Goal: Task Accomplishment & Management: Manage account settings

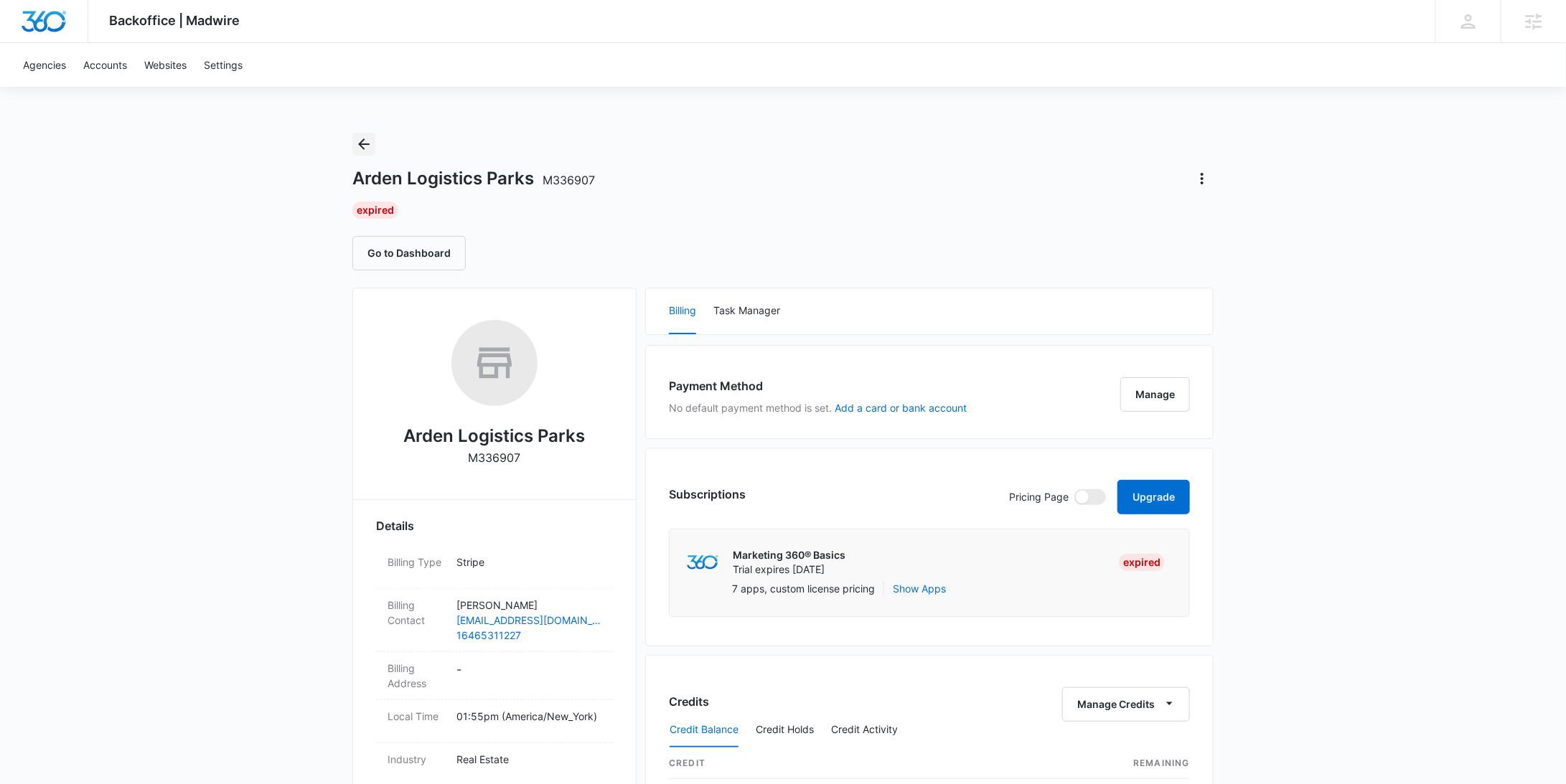
click at [368, 135] on icon "Back" at bounding box center [364, 144] width 18 height 18
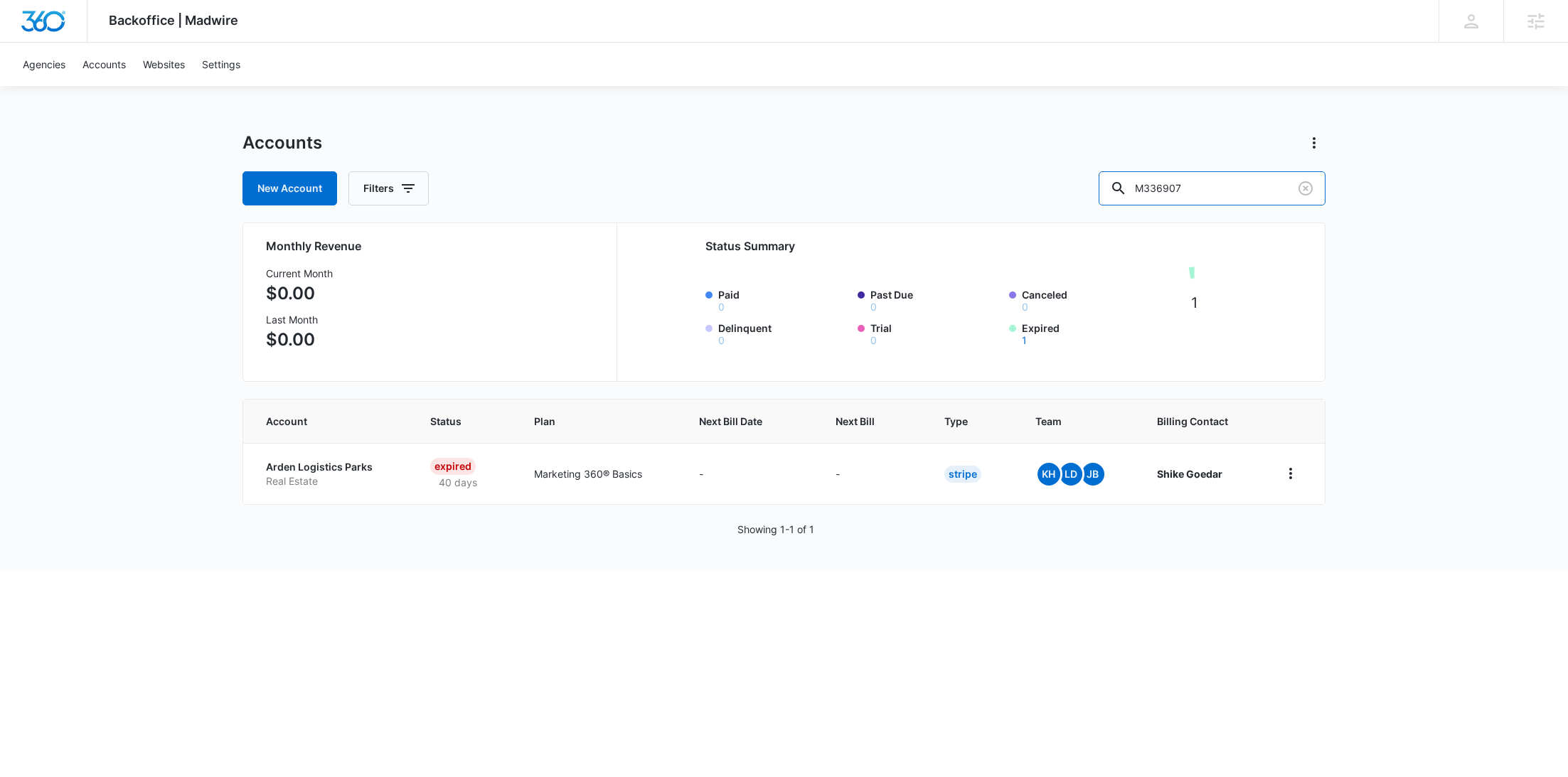
drag, startPoint x: 1222, startPoint y: 193, endPoint x: 1053, endPoint y: 192, distance: 169.0
click at [1068, 192] on div "New Account Filters M336907" at bounding box center [784, 188] width 1083 height 34
paste input "9793"
type input "M339793"
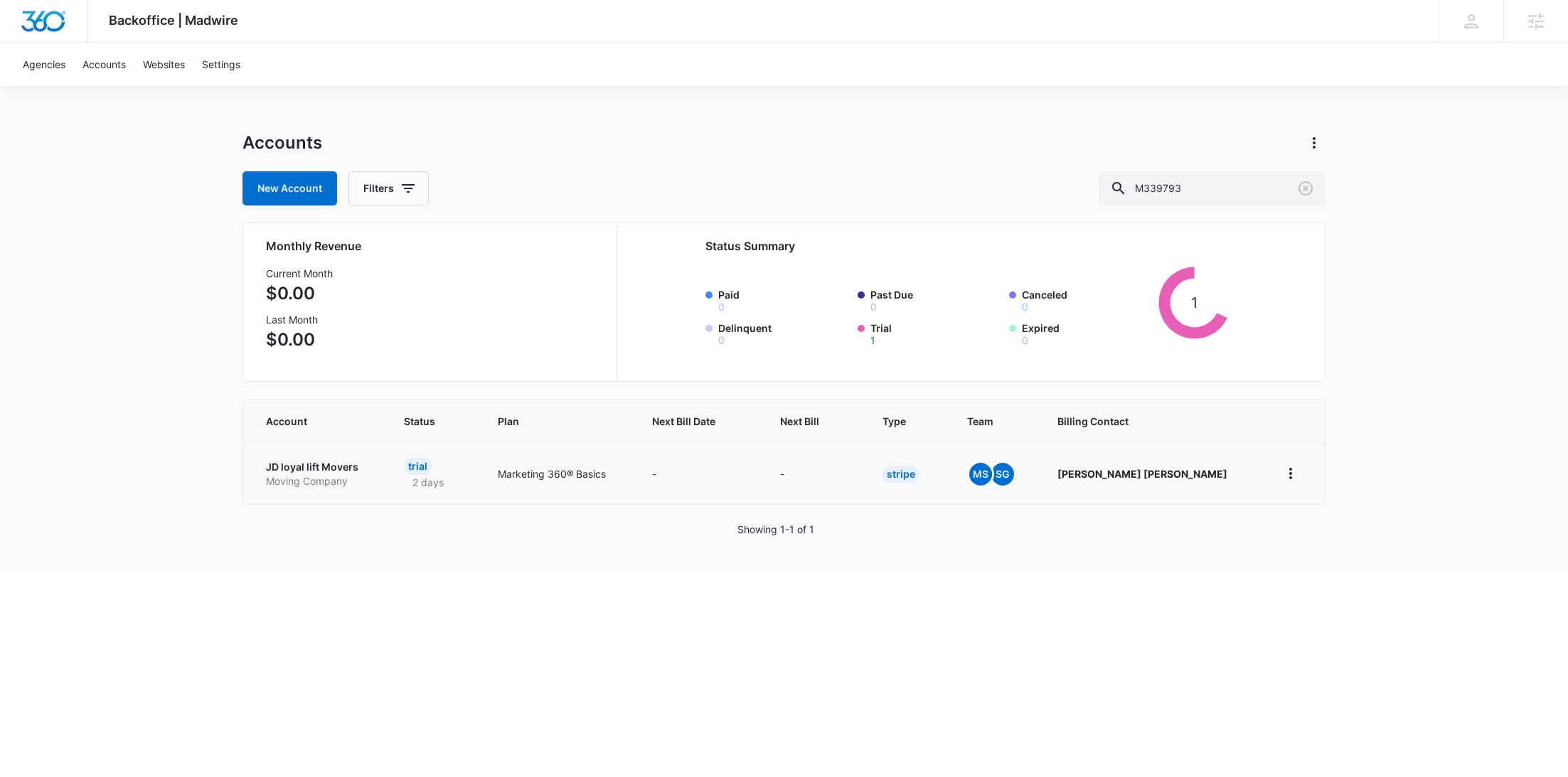
click at [342, 458] on td "JD loyal lift Movers Moving Company" at bounding box center [315, 473] width 144 height 61
click at [340, 474] on p "Moving Company" at bounding box center [317, 482] width 104 height 15
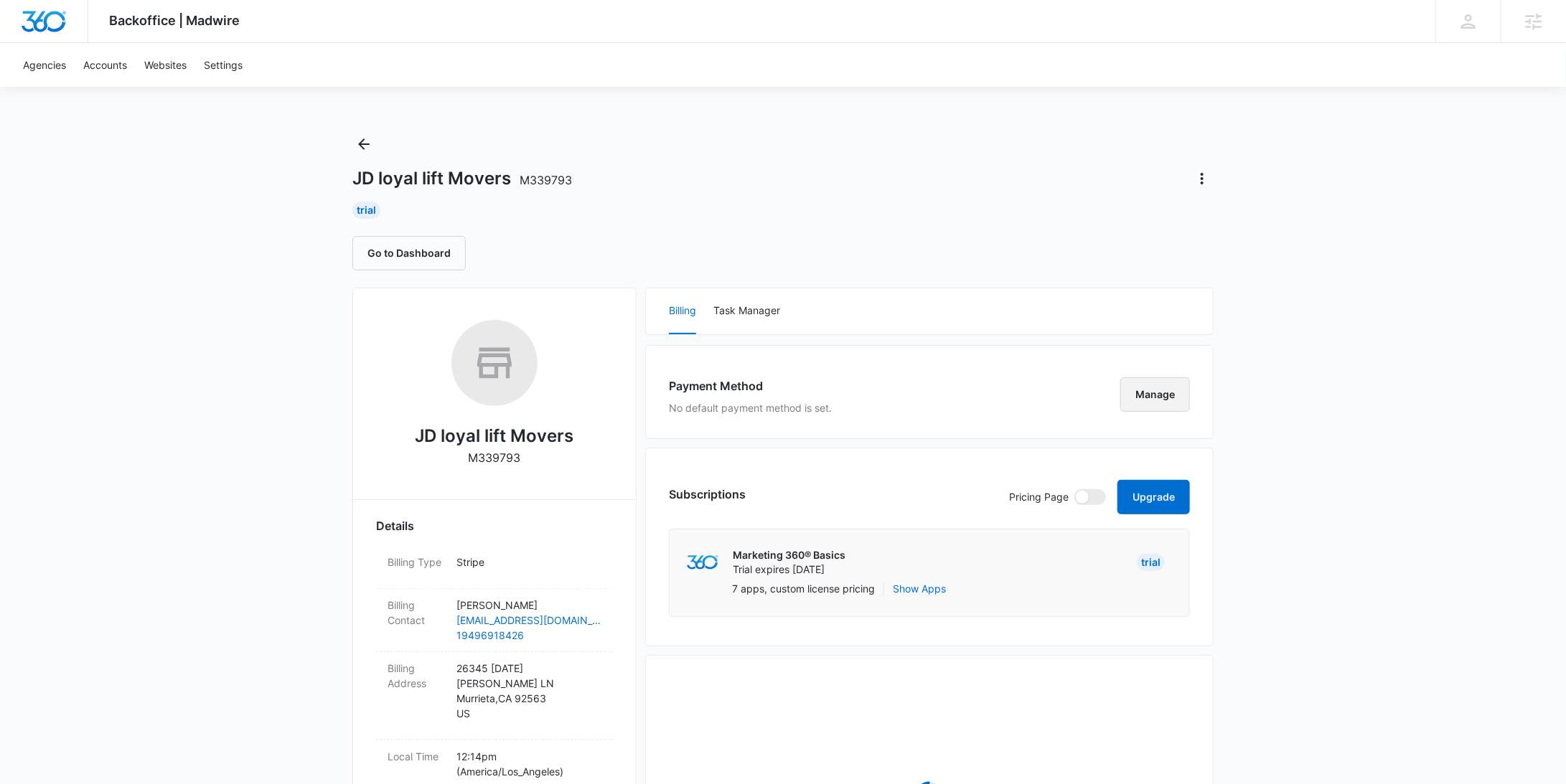
click at [1166, 398] on button "Manage" at bounding box center [1154, 394] width 70 height 34
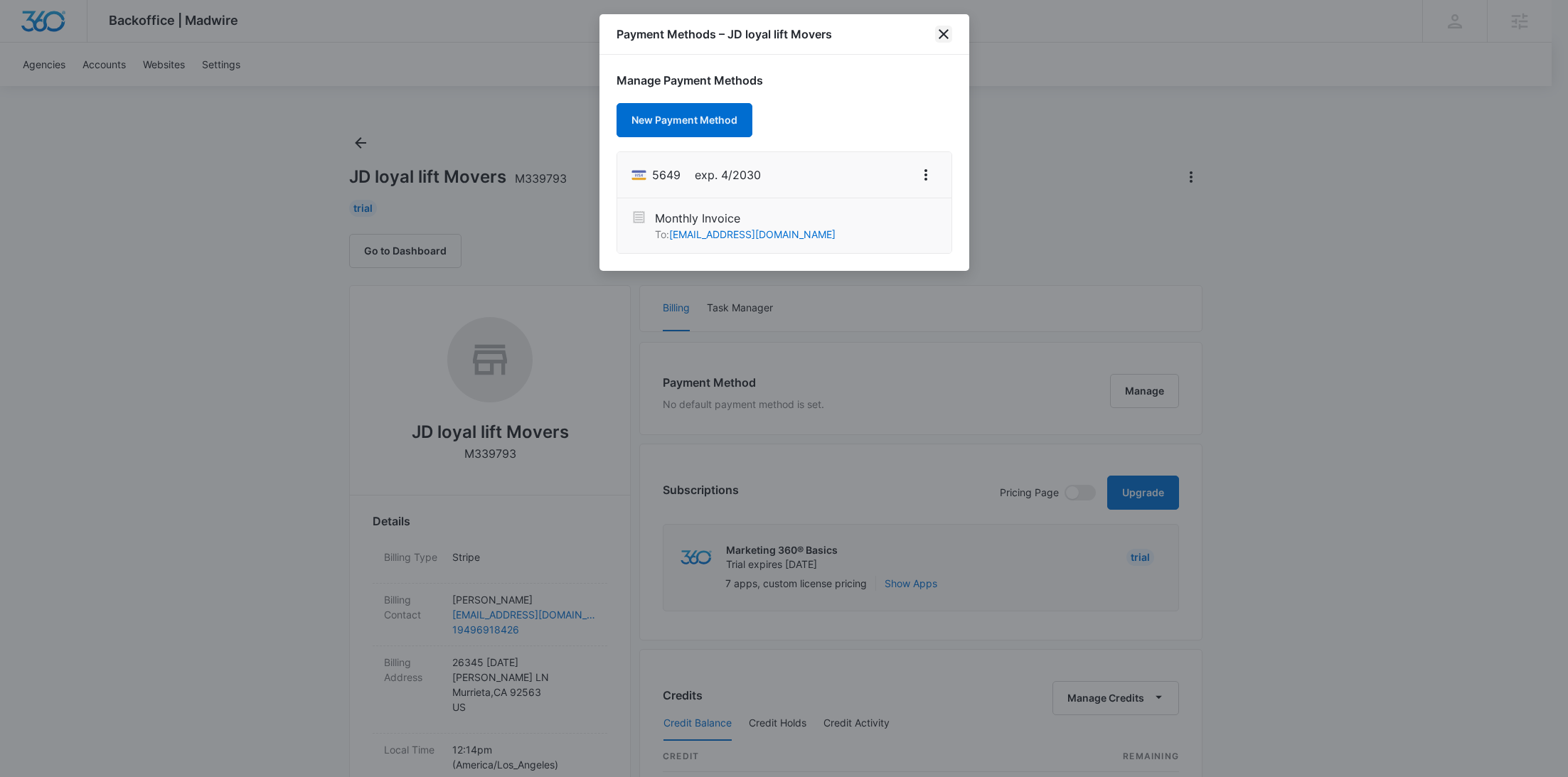
click at [947, 36] on icon "close" at bounding box center [944, 34] width 17 height 17
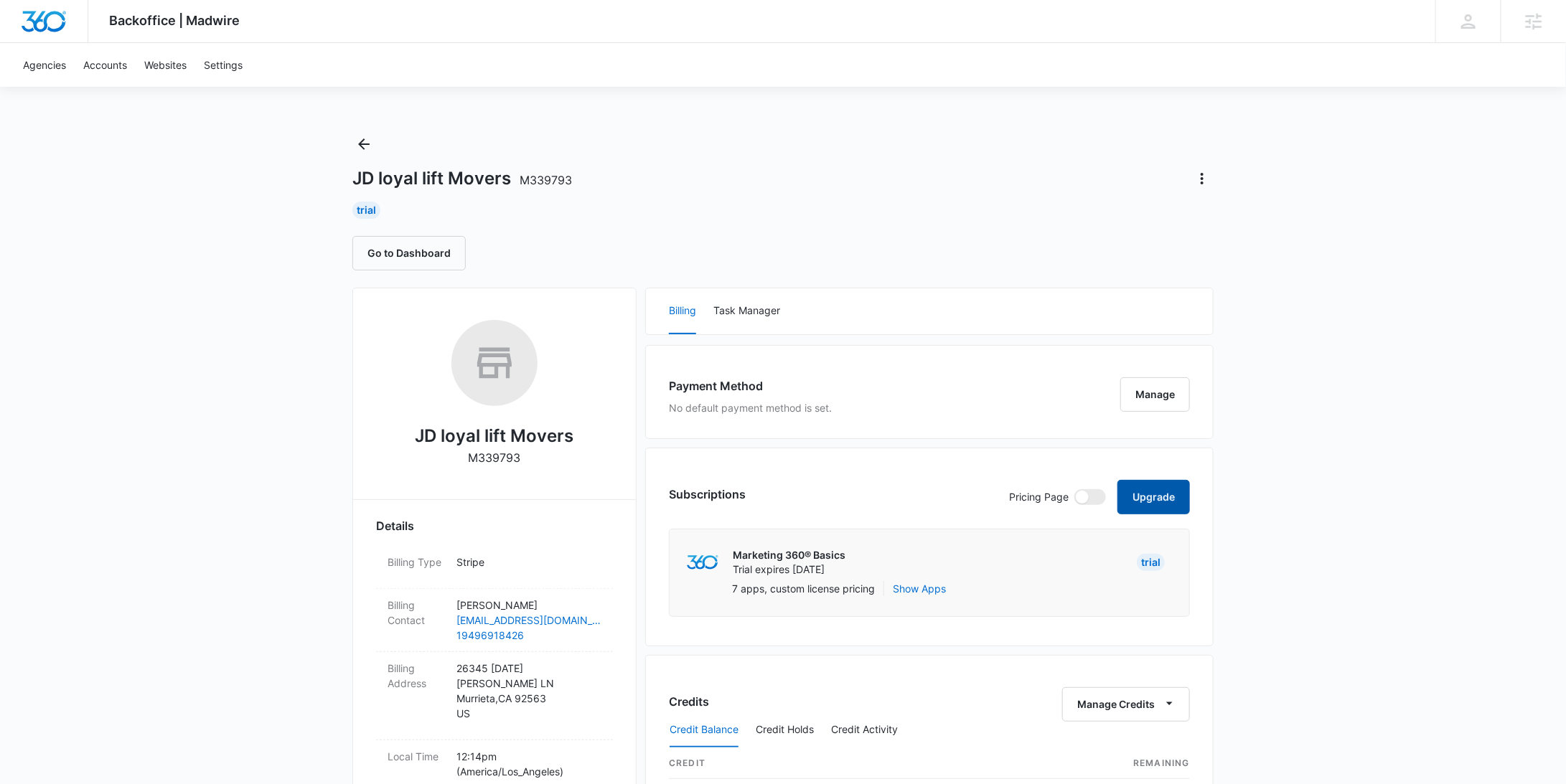
click at [1157, 493] on button "Upgrade" at bounding box center [1154, 496] width 73 height 34
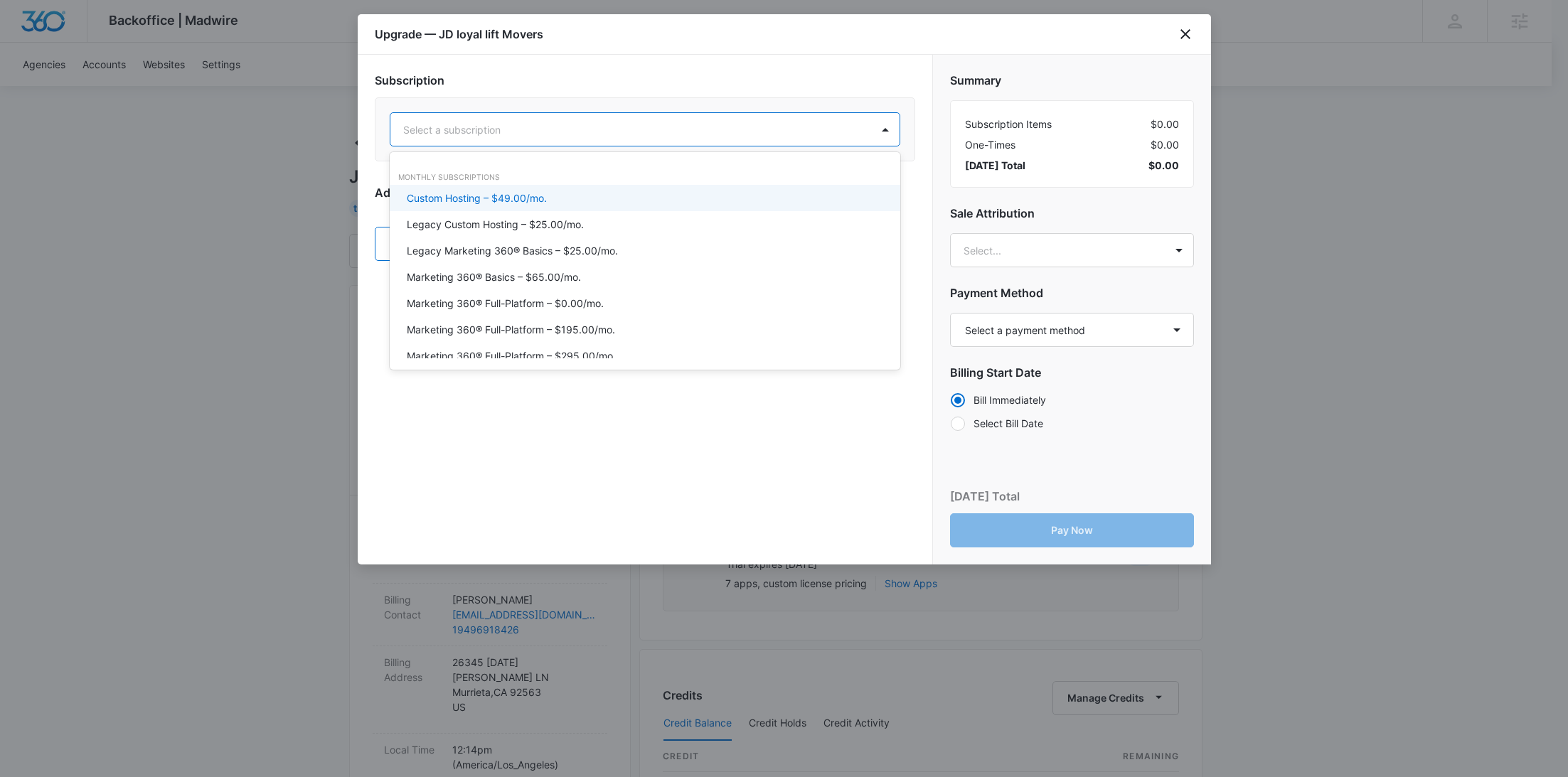
drag, startPoint x: 564, startPoint y: 130, endPoint x: 589, endPoint y: 197, distance: 71.5
click at [564, 129] on div at bounding box center [628, 130] width 449 height 17
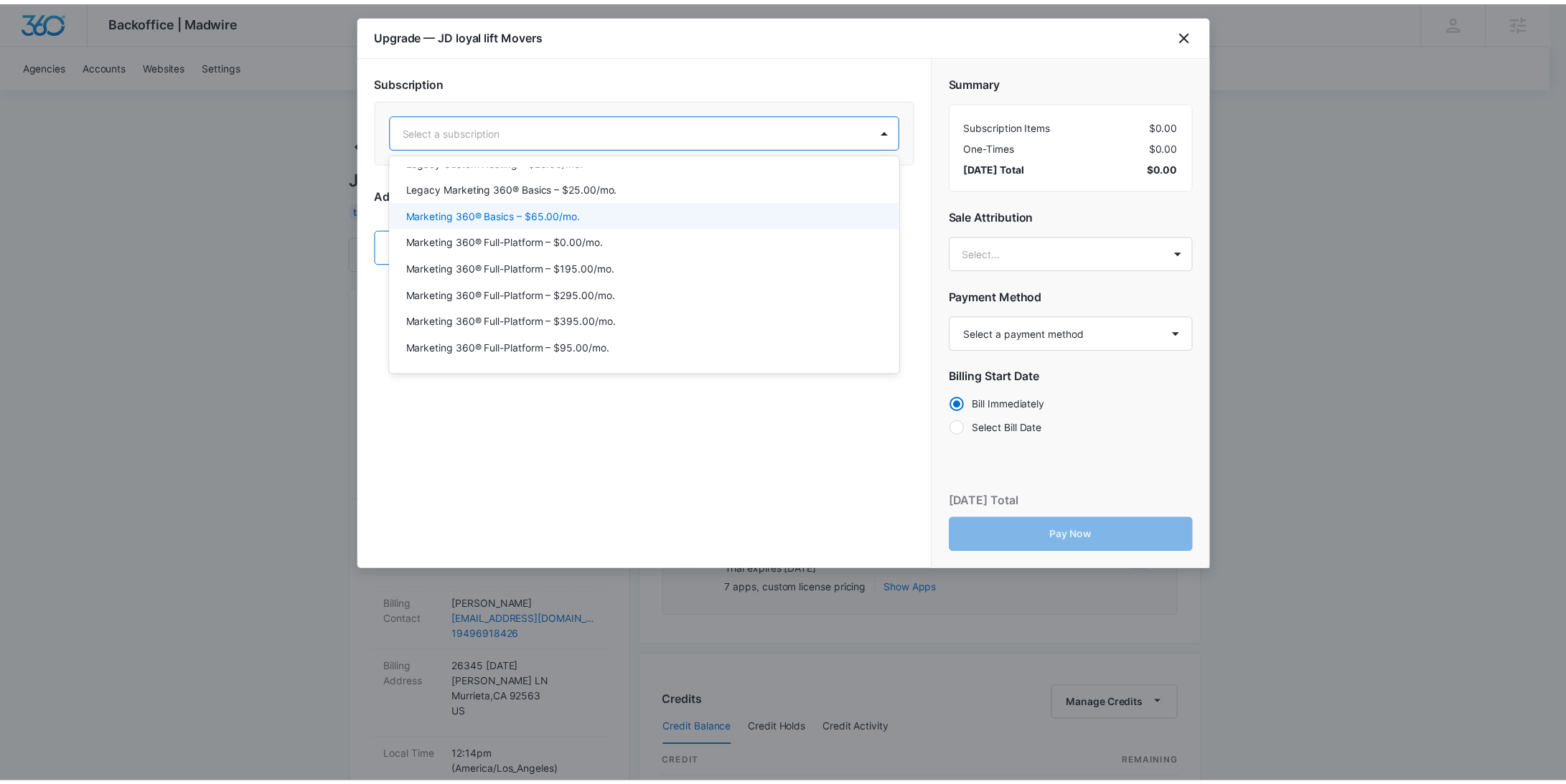
scroll to position [66, 0]
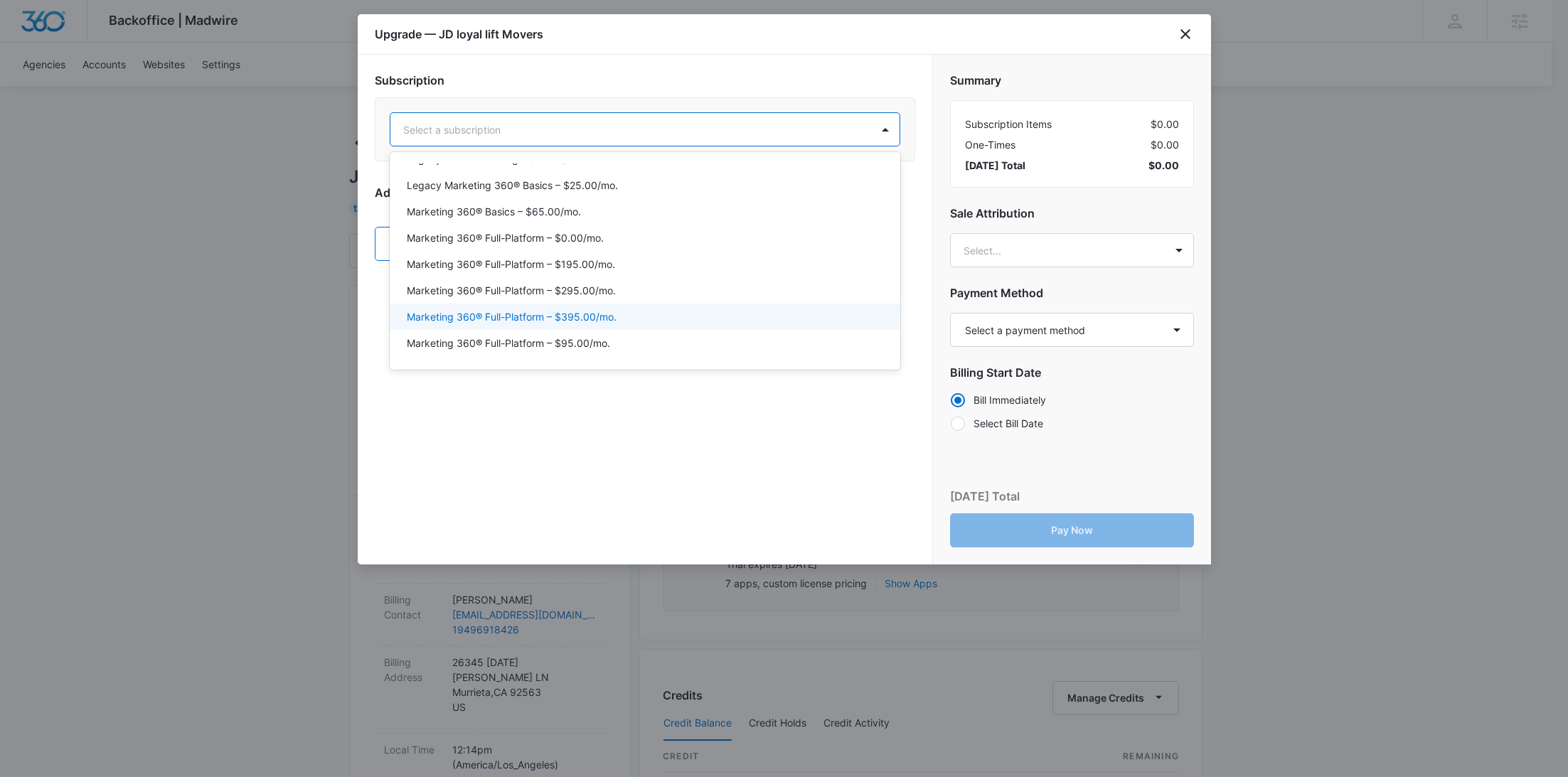
click at [609, 310] on p "Marketing 360® Full-Platform – $395.00/mo." at bounding box center [511, 316] width 210 height 15
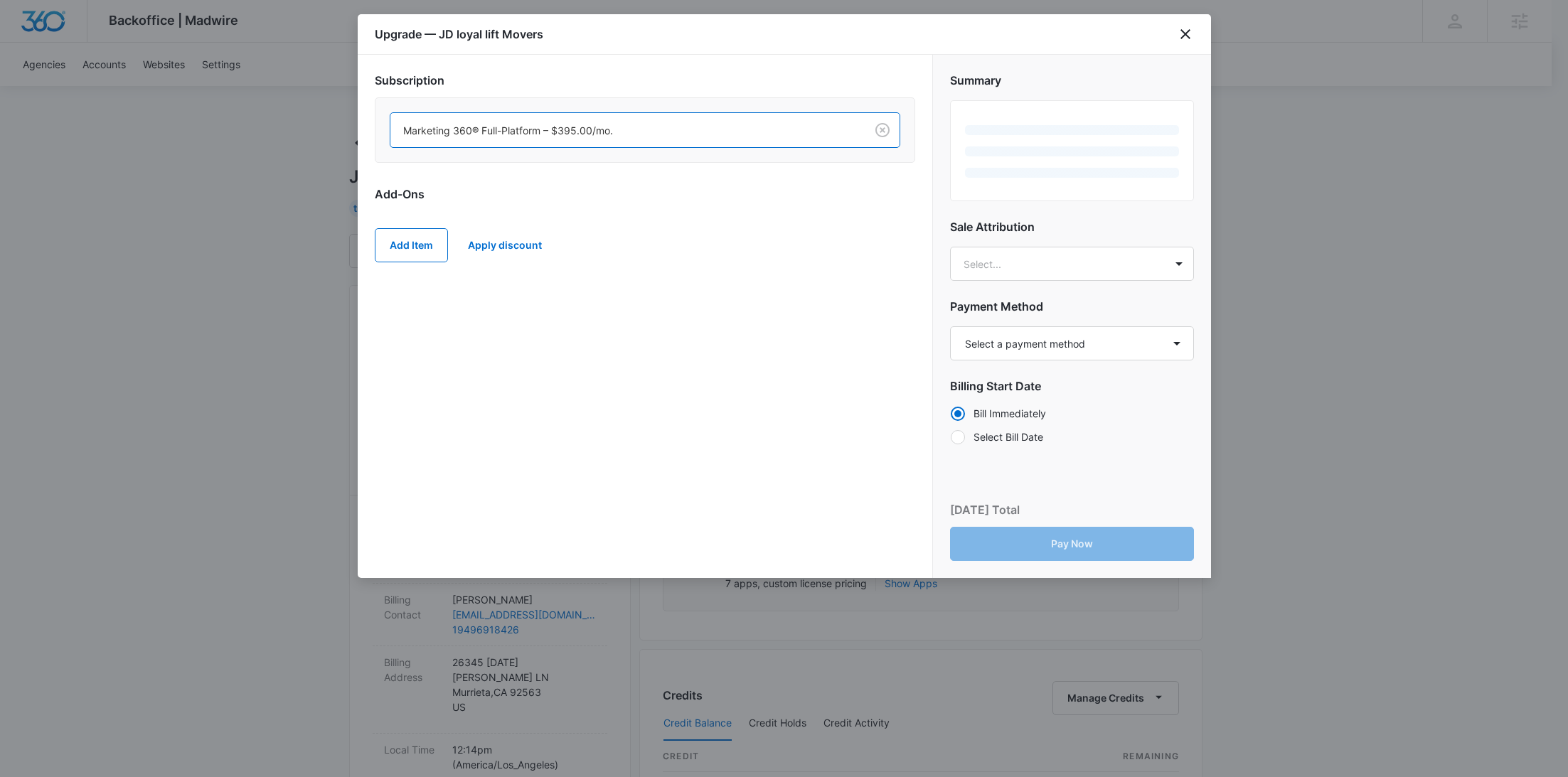
click at [372, 236] on div "Subscription option Marketing 360® Full-Platform – $395.00/mo., selected. Marke…" at bounding box center [645, 316] width 575 height 523
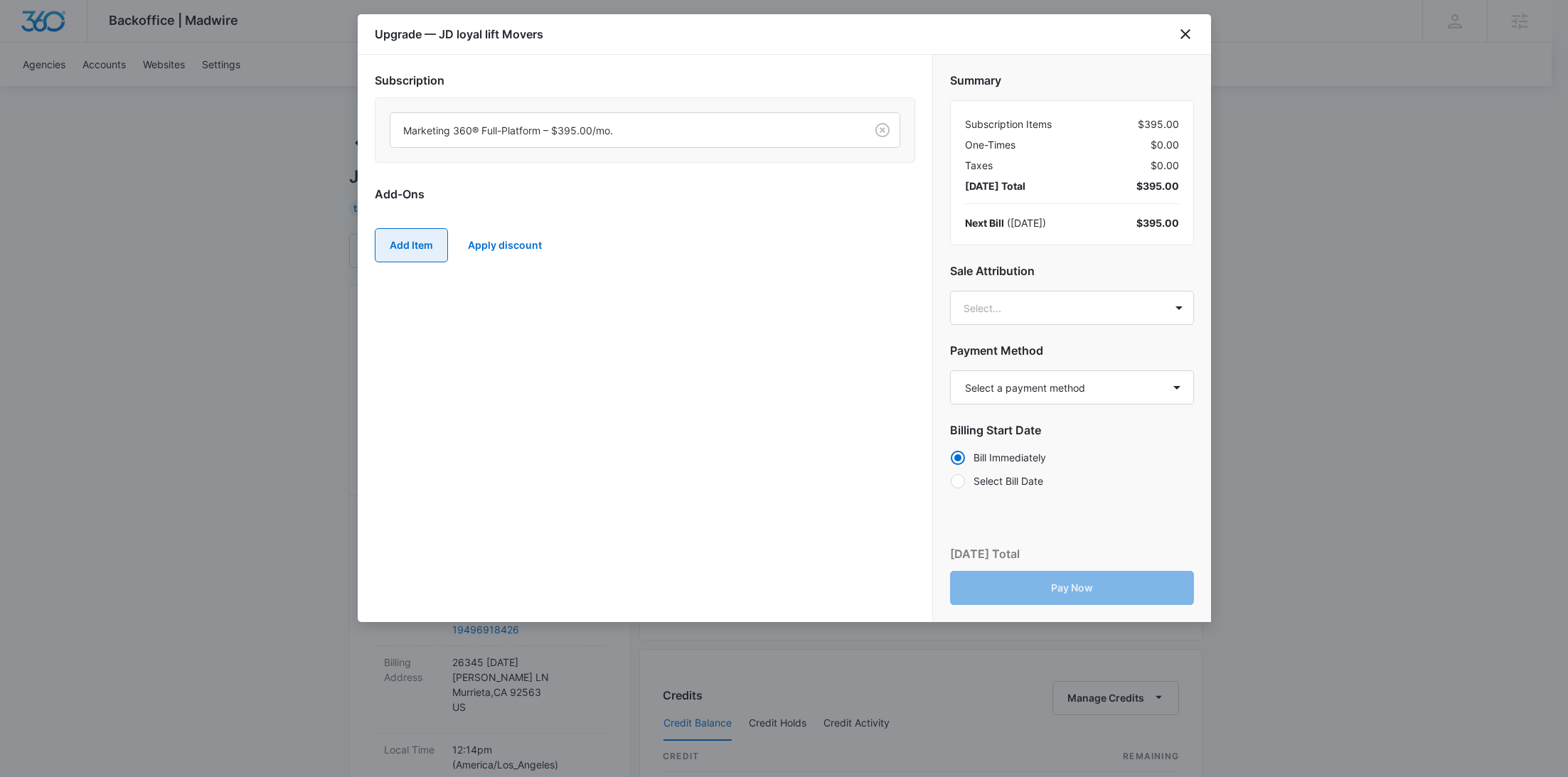
click at [405, 237] on button "Add Item" at bounding box center [411, 245] width 73 height 34
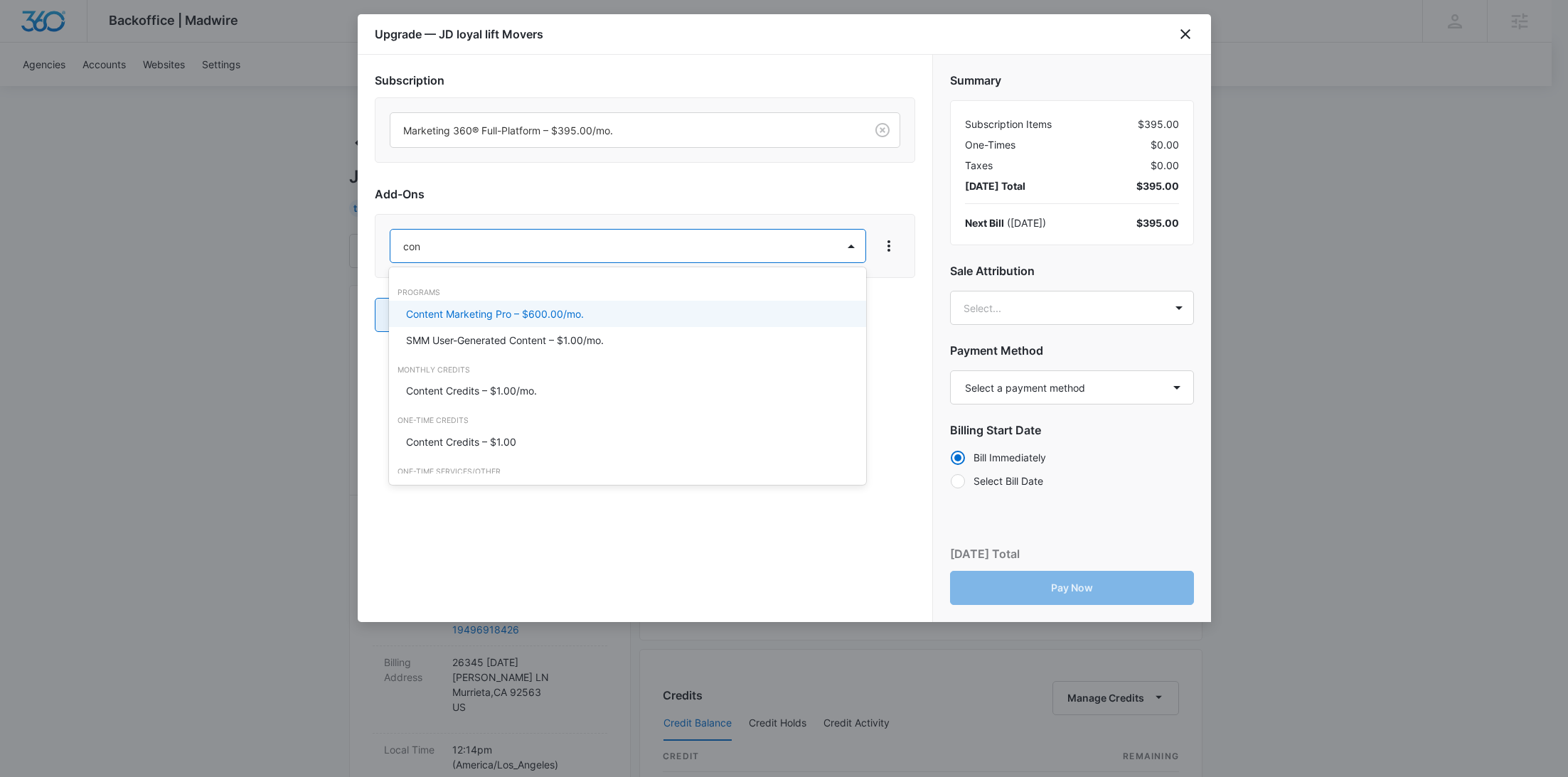
type input "cont"
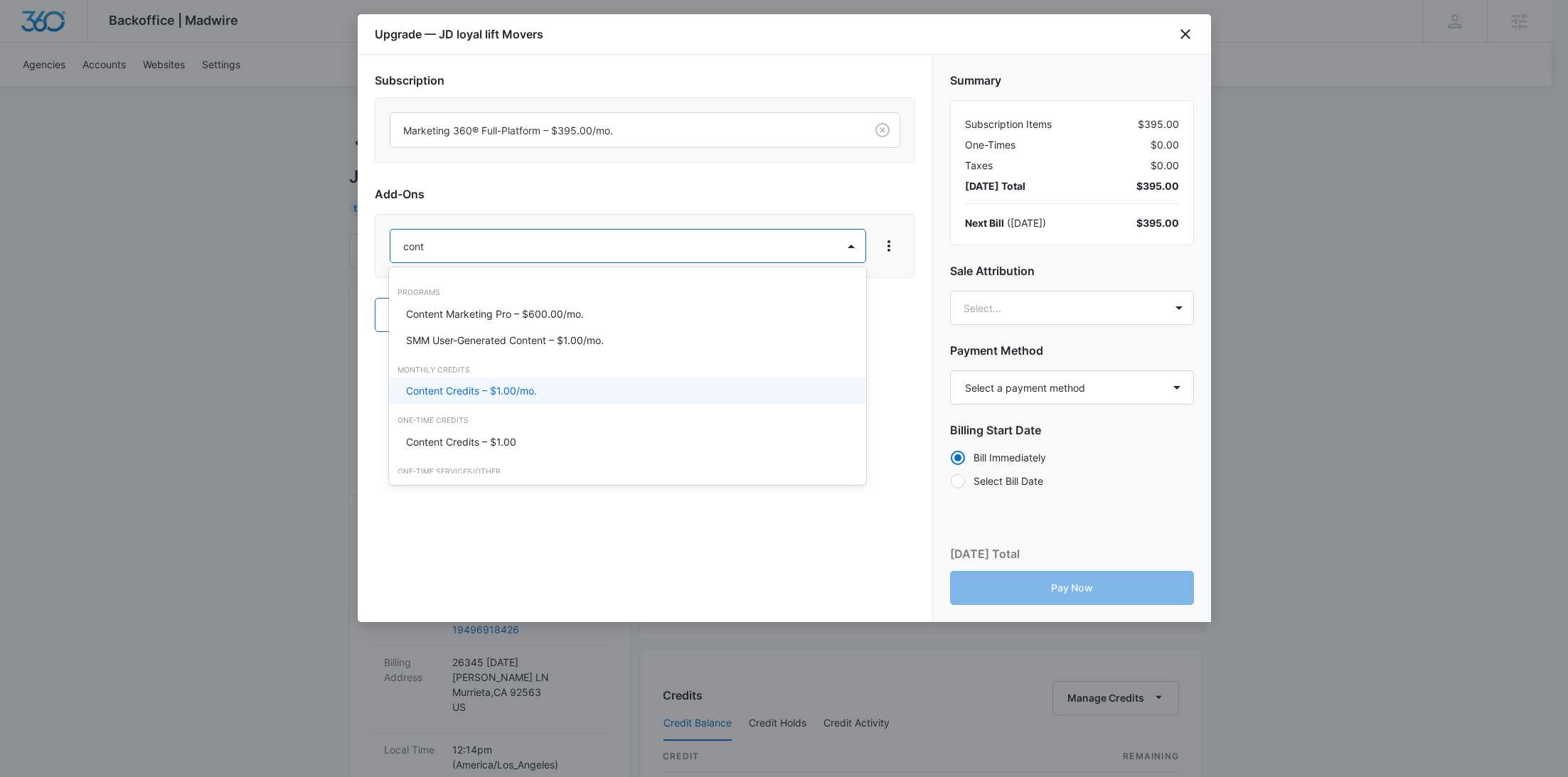
click at [465, 396] on p "Content Credits – $1.00/mo." at bounding box center [471, 390] width 131 height 15
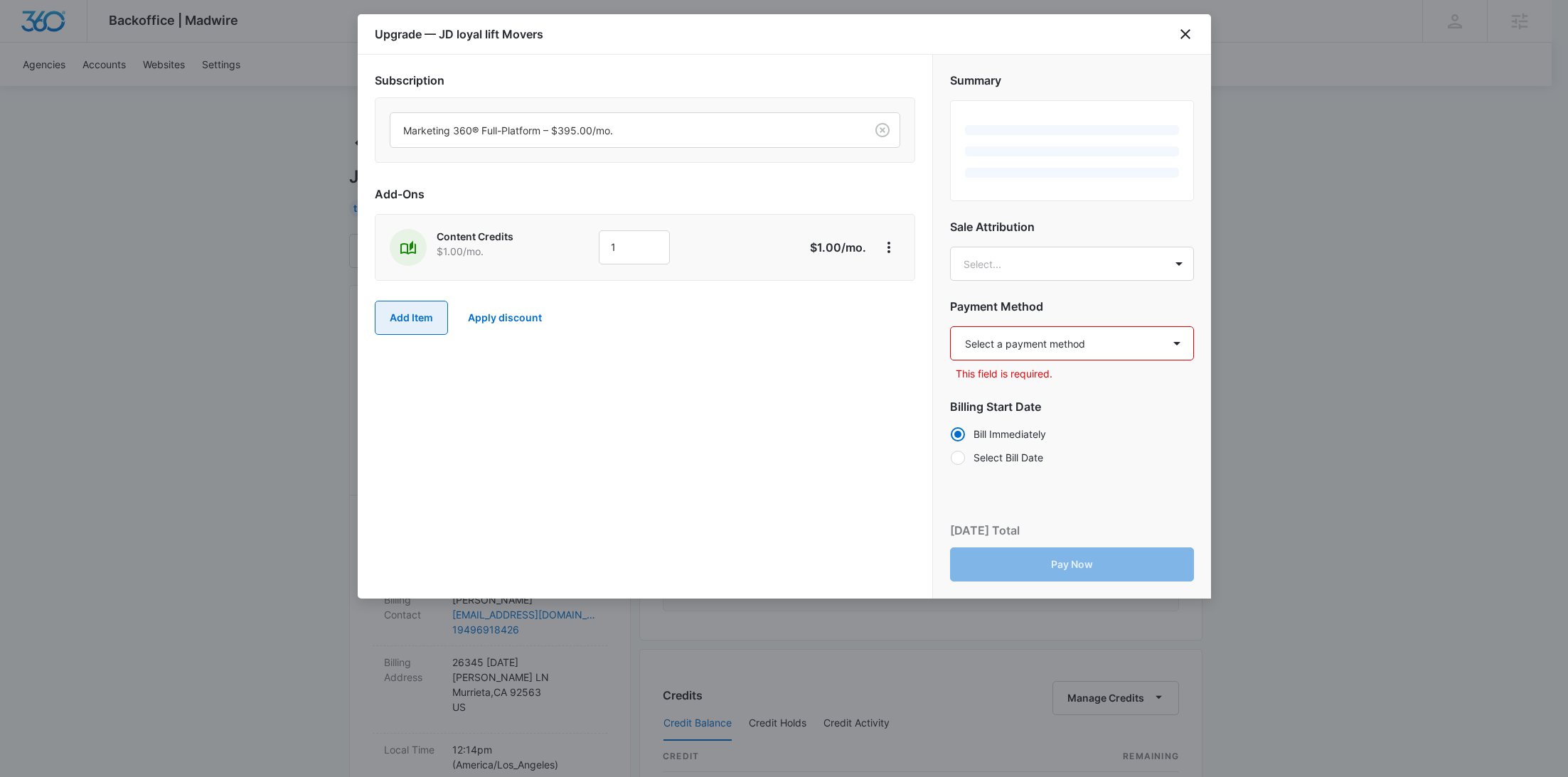
click at [408, 317] on button "Add Item" at bounding box center [411, 317] width 73 height 34
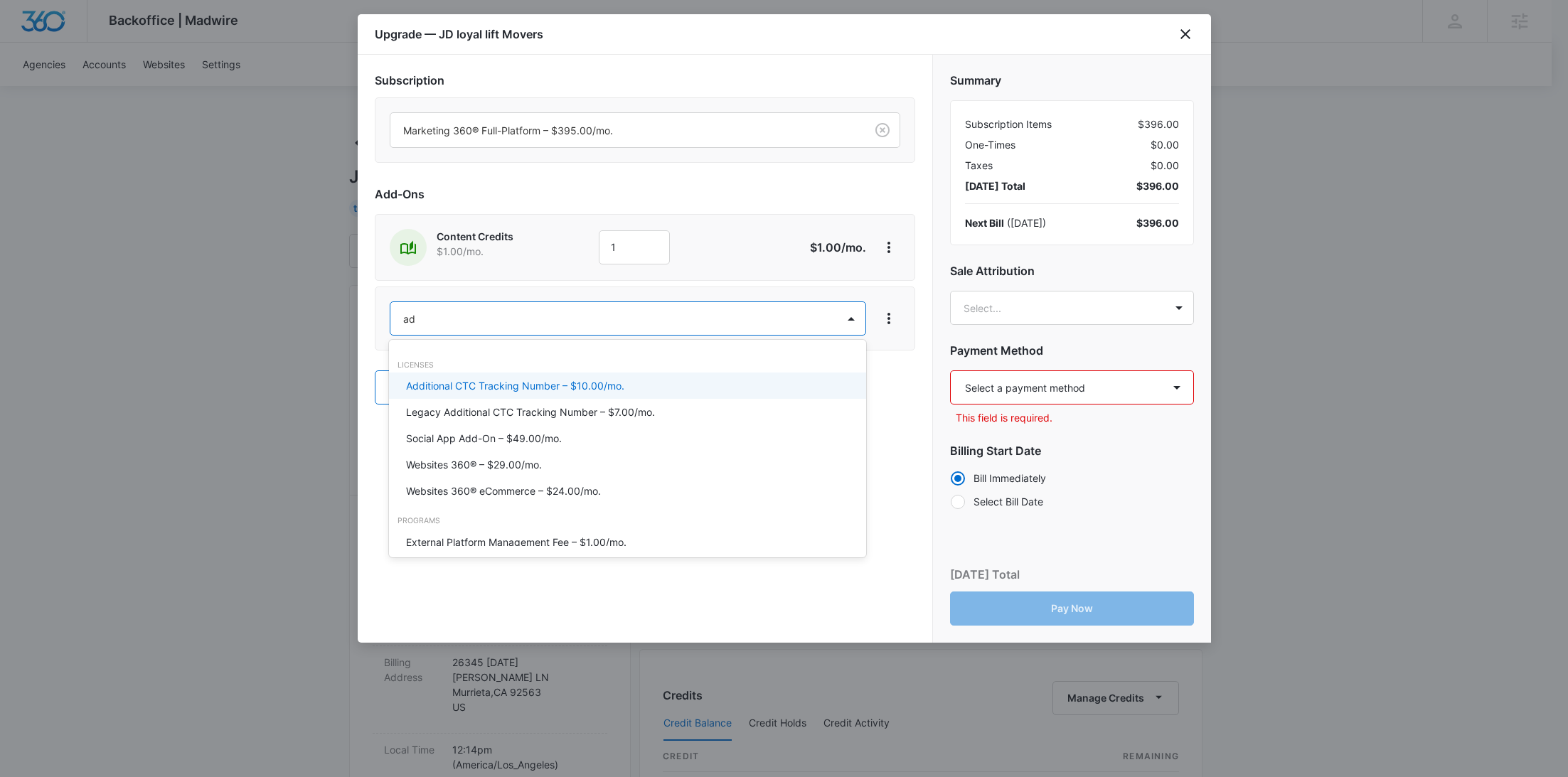
type input "ad c"
click at [456, 385] on p "Ad Credits – $1.00/mo." at bounding box center [459, 385] width 107 height 15
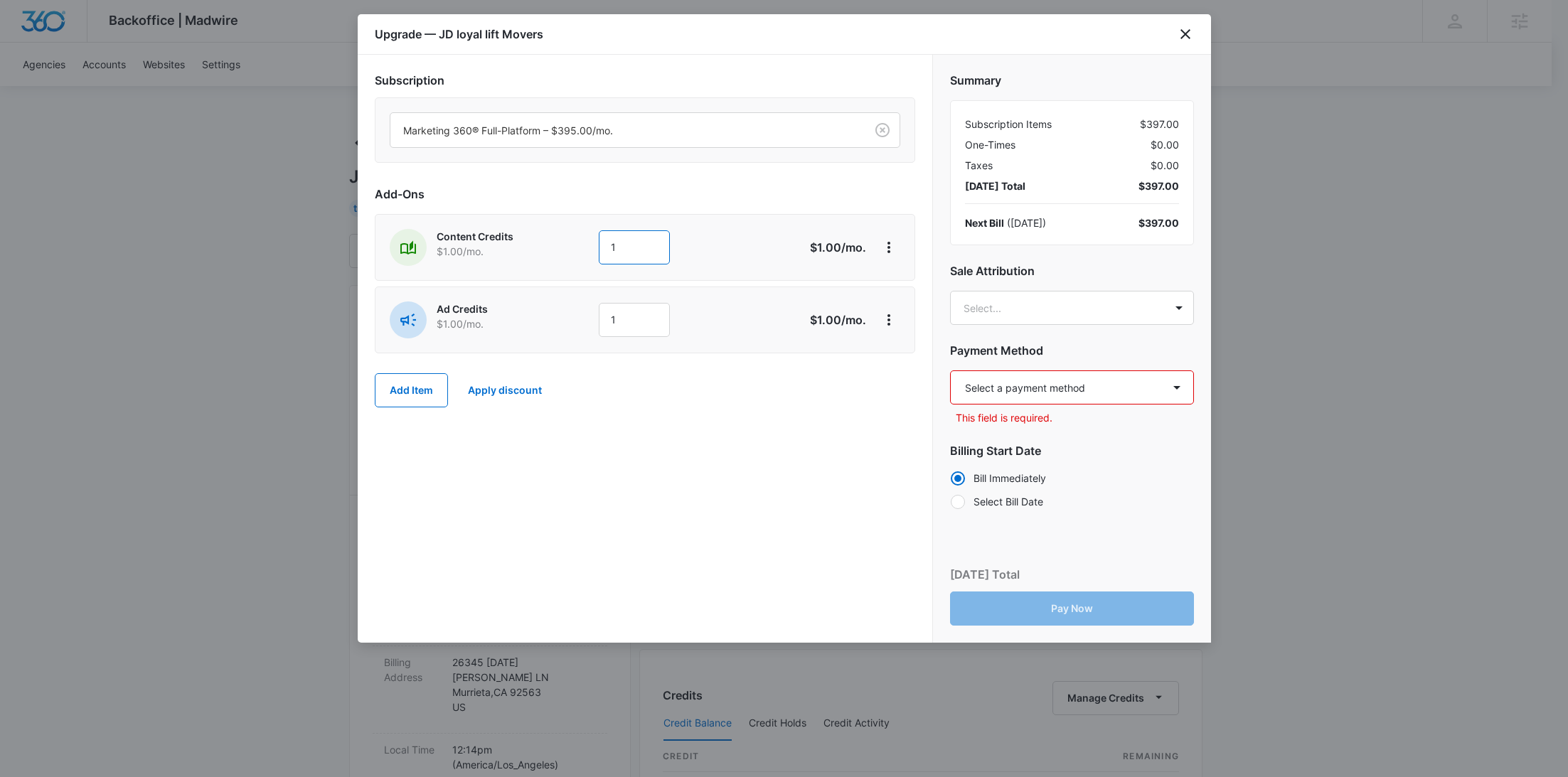
drag, startPoint x: 641, startPoint y: 244, endPoint x: 544, endPoint y: 239, distance: 97.1
click at [545, 239] on div "Content Credits $1.00 /mo. 1" at bounding box center [595, 247] width 409 height 37
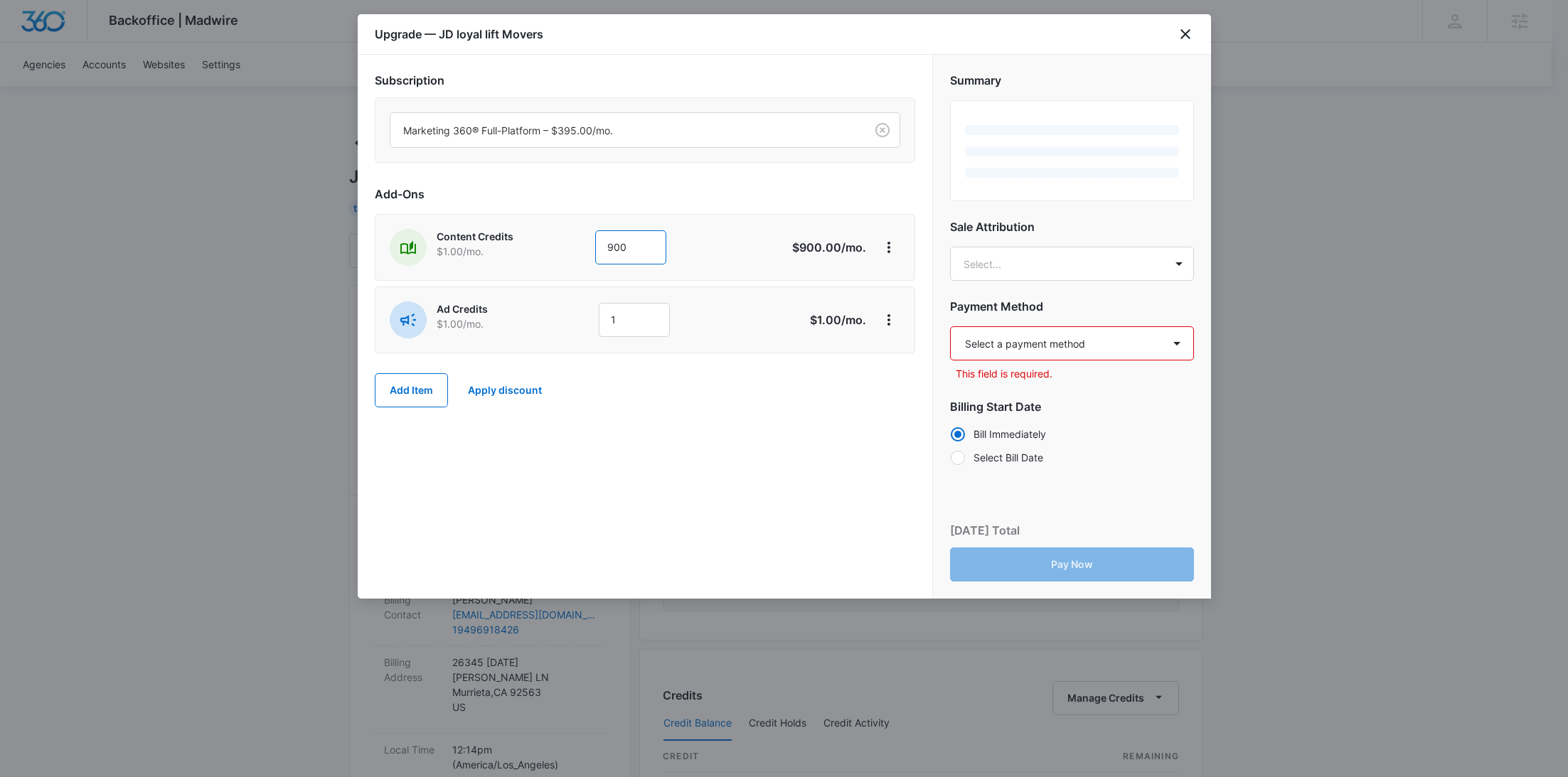
type input "900"
click at [564, 267] on div "Content Credits $1.00 /mo. 900 $900.00 /mo." at bounding box center [645, 247] width 541 height 67
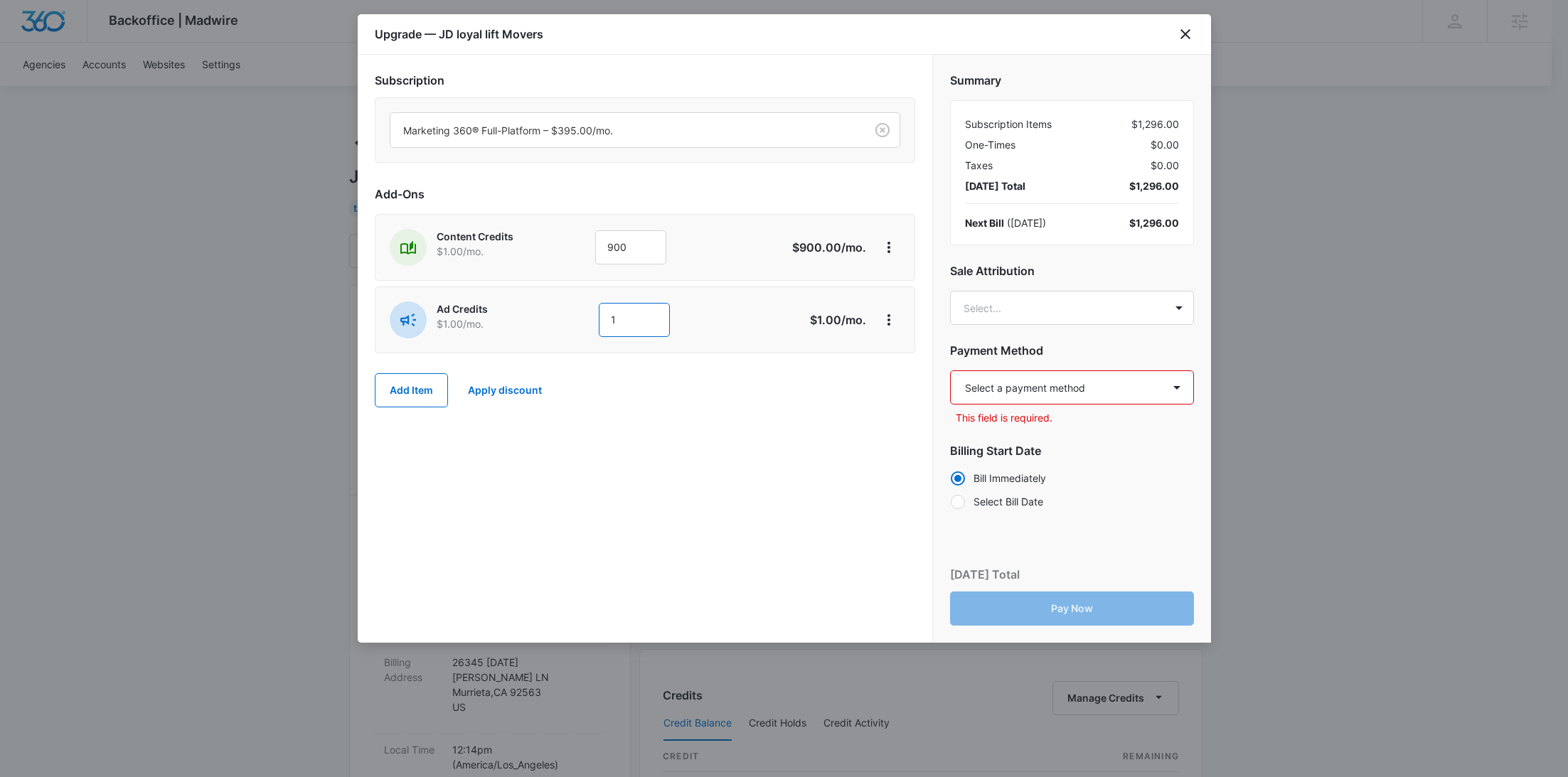
drag, startPoint x: 628, startPoint y: 320, endPoint x: 546, endPoint y: 319, distance: 82.0
click at [546, 319] on div "Ad Credits $1.00 /mo. 1" at bounding box center [595, 319] width 409 height 37
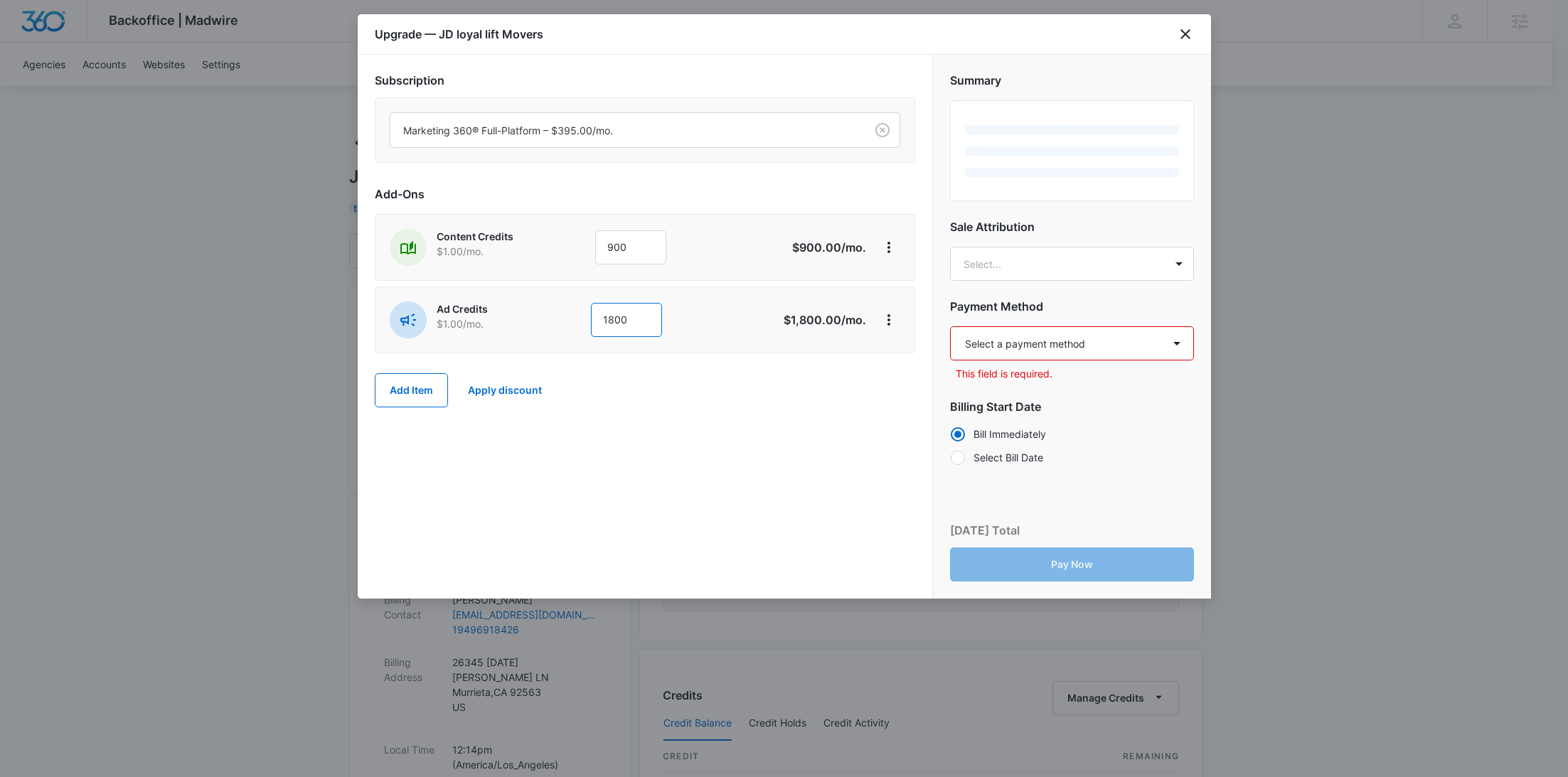
type input "1800"
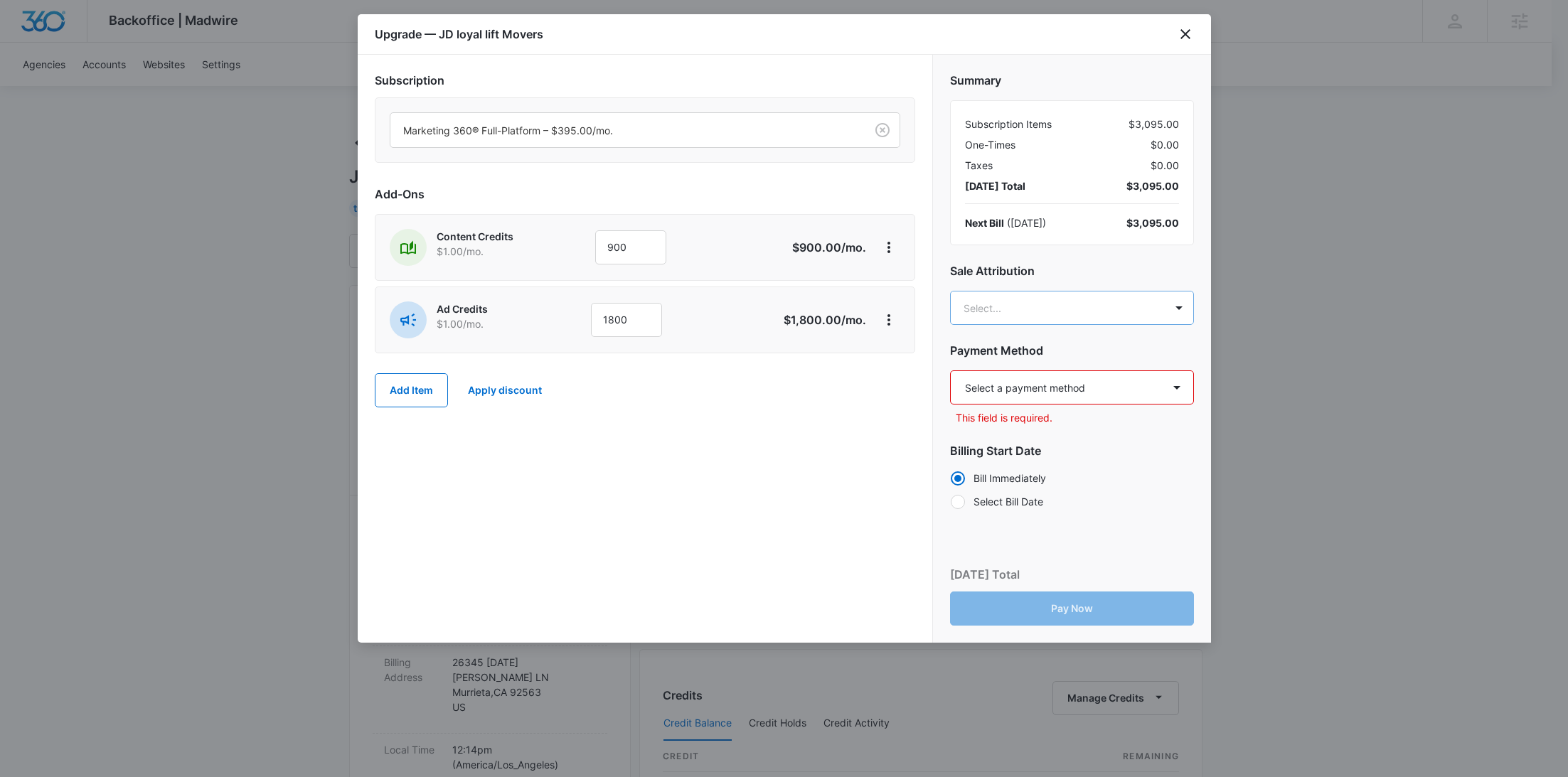
click at [1013, 296] on body "Backoffice | Madwire Apps Settings [PERSON_NAME] Young [EMAIL_ADDRESS][PERSON_N…" at bounding box center [784, 707] width 1568 height 1413
paste input "[PERSON_NAME]"
type input "[PERSON_NAME]"
click at [999, 366] on p "[PERSON_NAME][EMAIL_ADDRESS][PERSON_NAME][DOMAIN_NAME]" at bounding box center [1070, 379] width 207 height 30
paste input "[PERSON_NAME]"
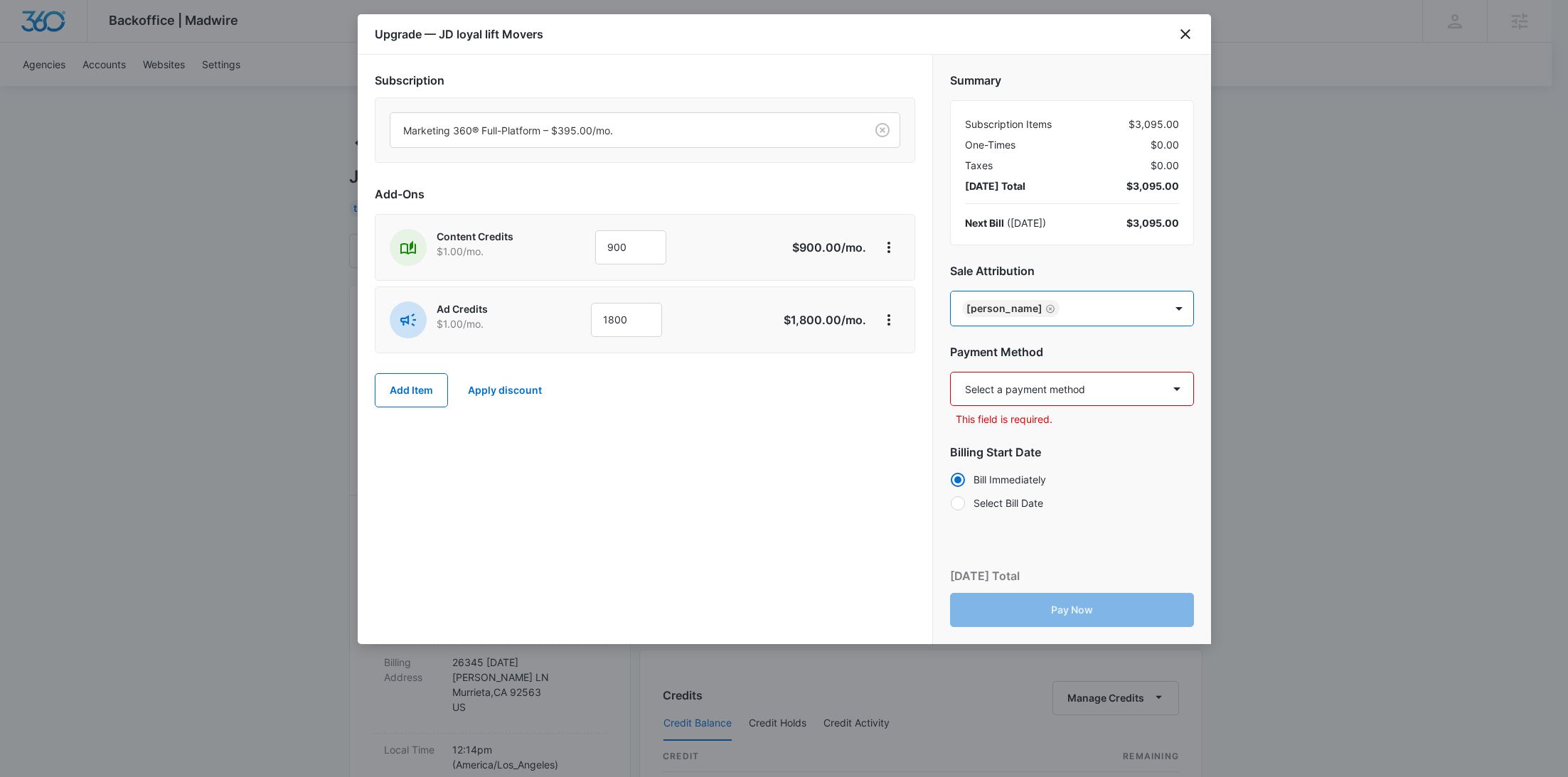
type input "[PERSON_NAME]"
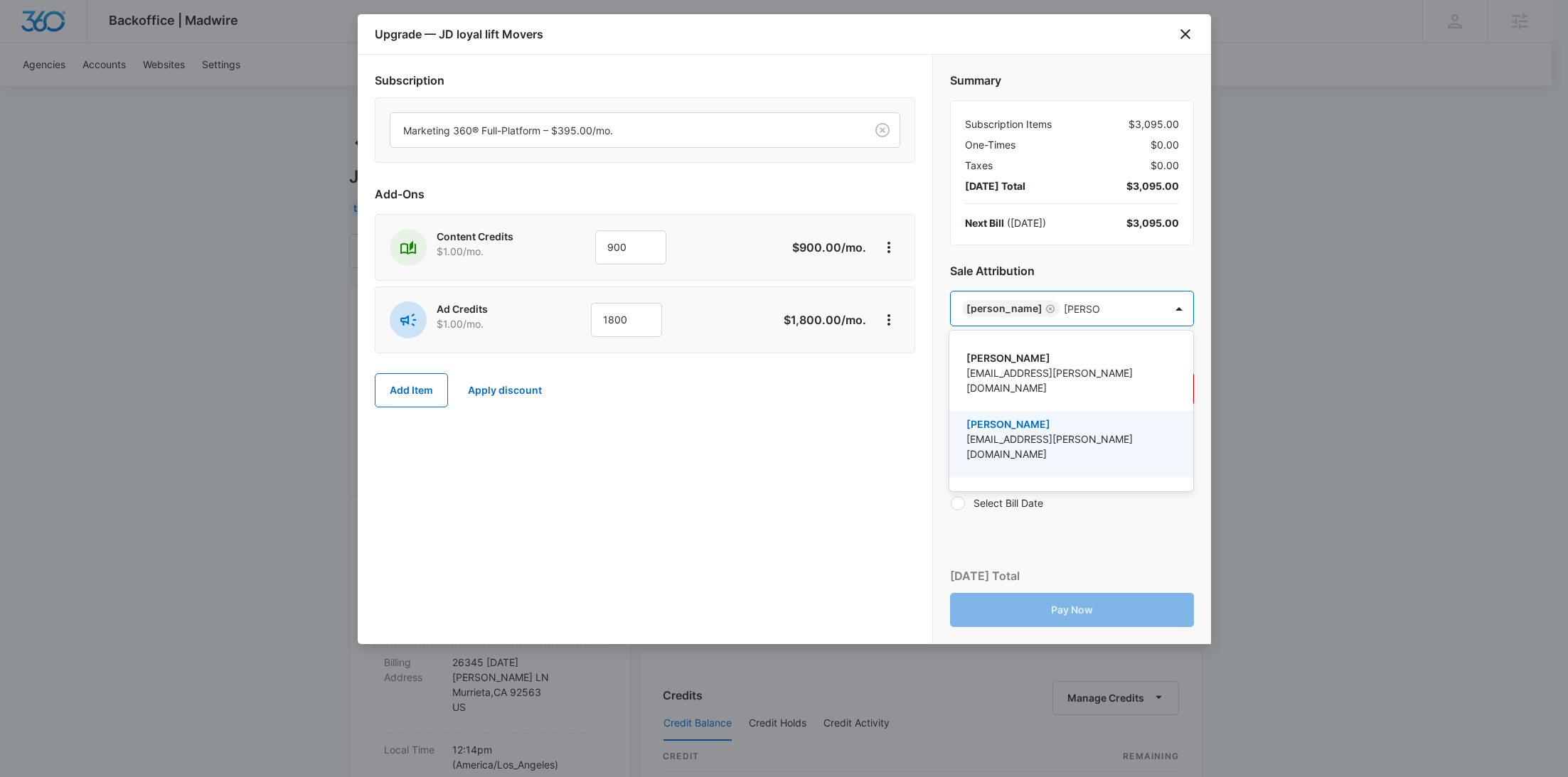
drag, startPoint x: 1024, startPoint y: 403, endPoint x: 683, endPoint y: 583, distance: 385.6
click at [1024, 416] on p "[PERSON_NAME]" at bounding box center [1070, 424] width 207 height 15
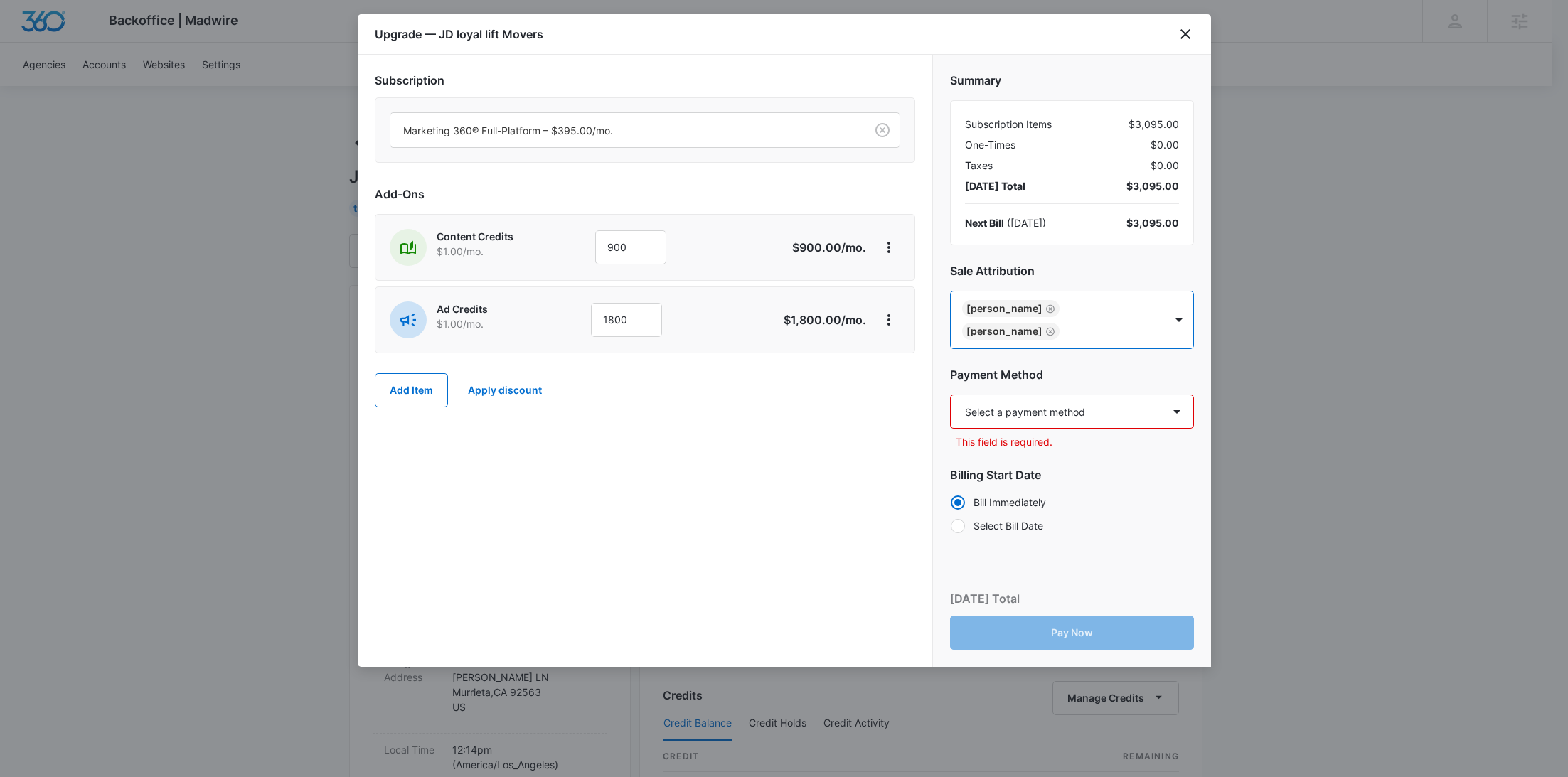
click at [1052, 398] on select "Select a payment method Visa ending in 5649 New payment method Monthly invoice" at bounding box center [1072, 411] width 244 height 34
select select "pm_1SIDQpA4n8RTgNjU1p4BdUYA"
click at [950, 395] on select "Select a payment method Visa ending in 5649 New payment method Monthly invoice" at bounding box center [1072, 411] width 244 height 34
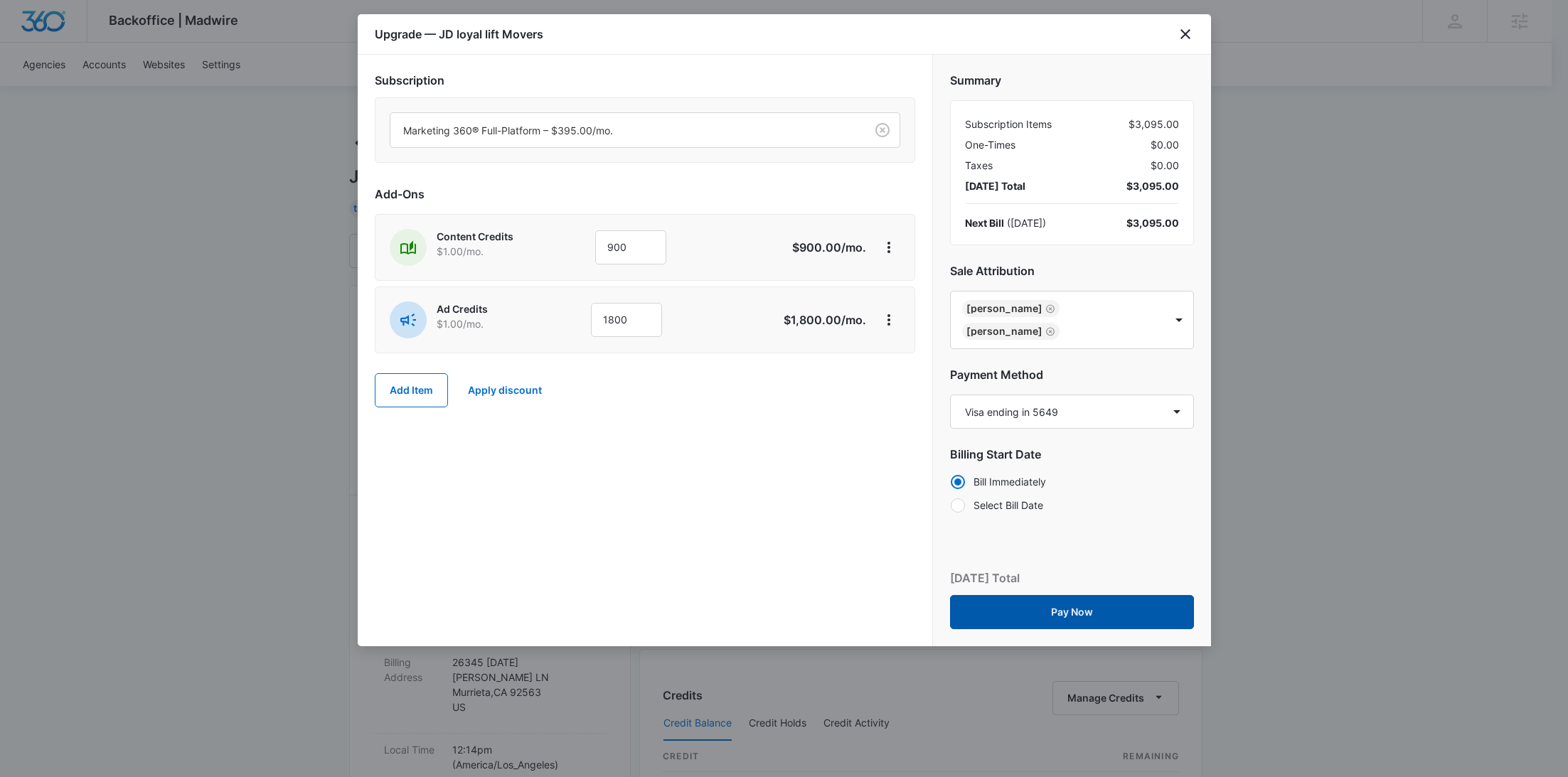
click at [1096, 595] on button "Pay Now" at bounding box center [1072, 612] width 244 height 34
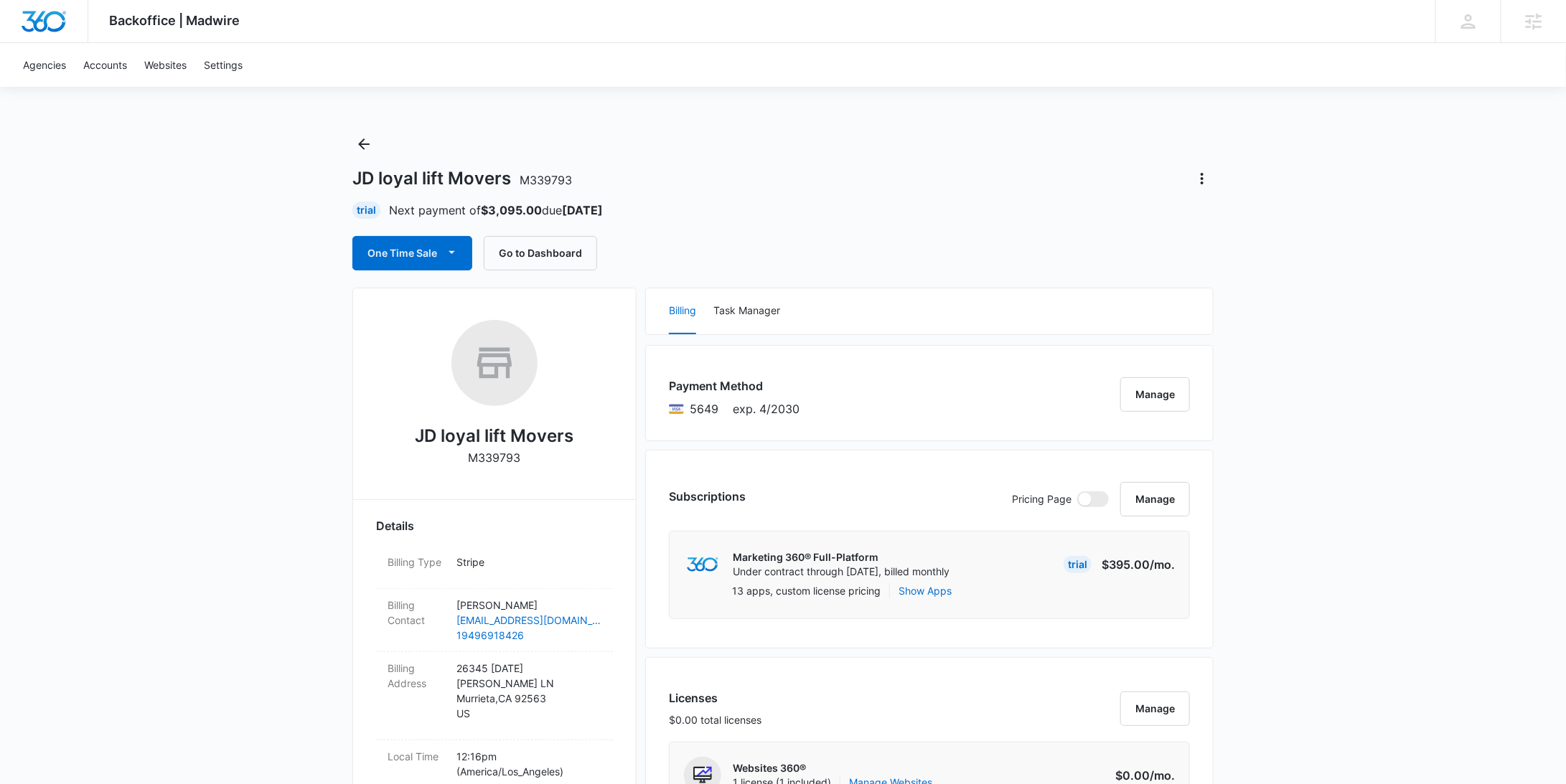
scroll to position [1293, 0]
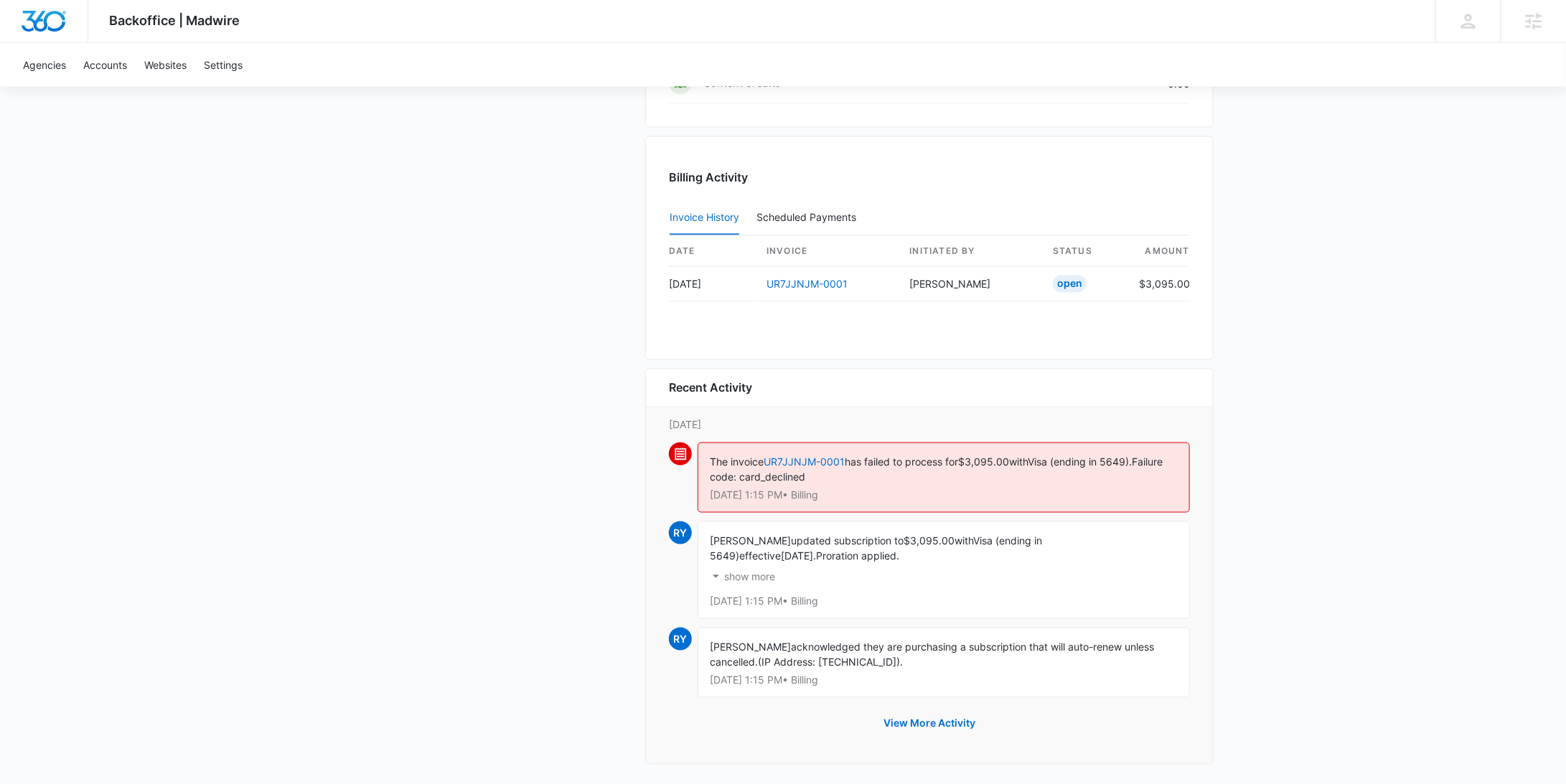
click at [1004, 459] on span "$3,095.00" at bounding box center [984, 462] width 51 height 12
click at [1004, 458] on span "$3,095.00" at bounding box center [984, 462] width 51 height 12
copy span "3,095.00"
drag, startPoint x: 1146, startPoint y: 456, endPoint x: 1041, endPoint y: 459, distance: 105.0
click at [1041, 459] on div "The invoice UR7JJNJM-0001 has failed to process for $3,095.00 with Visa (ending…" at bounding box center [943, 478] width 492 height 70
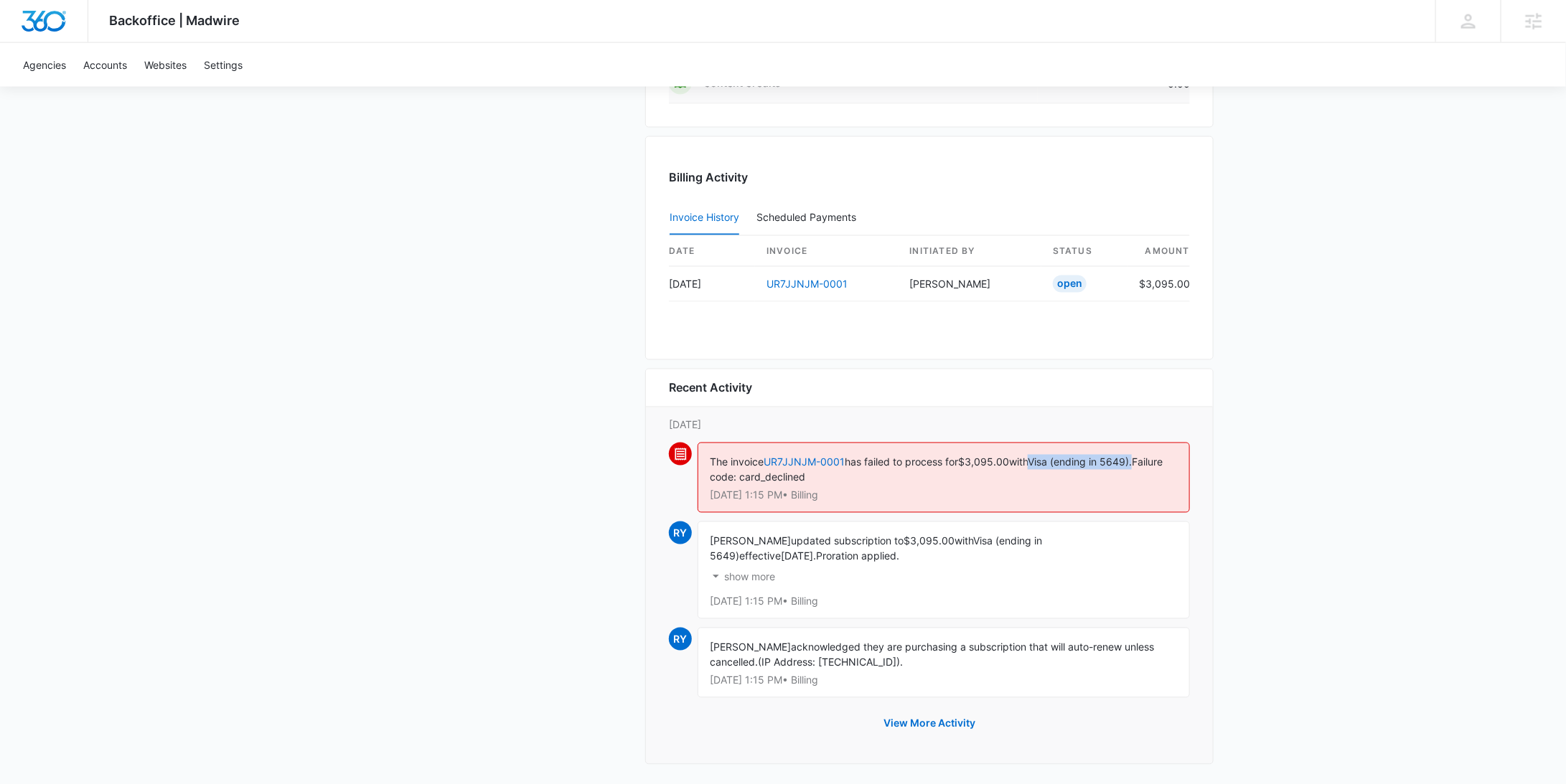
copy span "Visa (ending in 5649)."
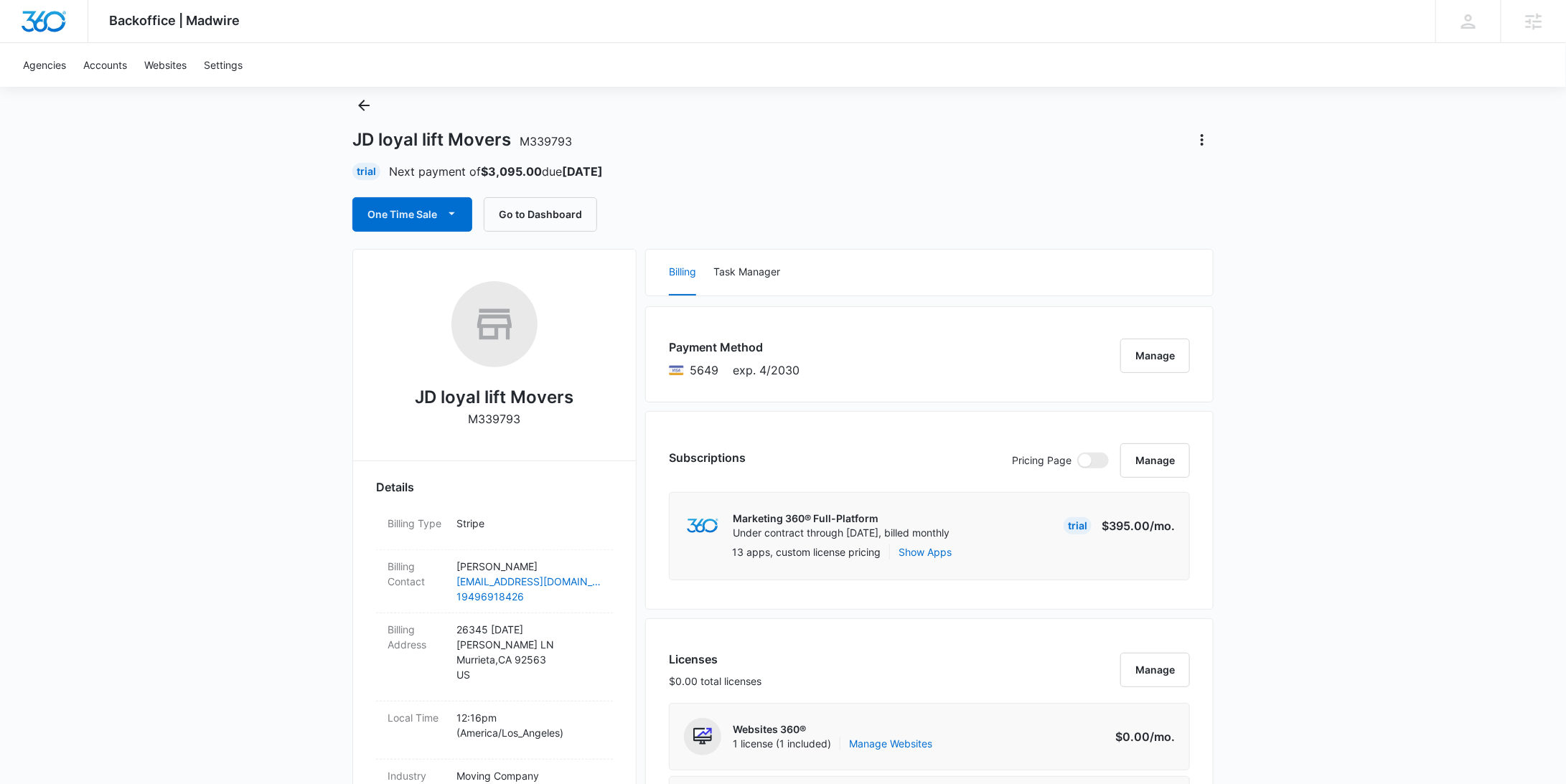
scroll to position [0, 0]
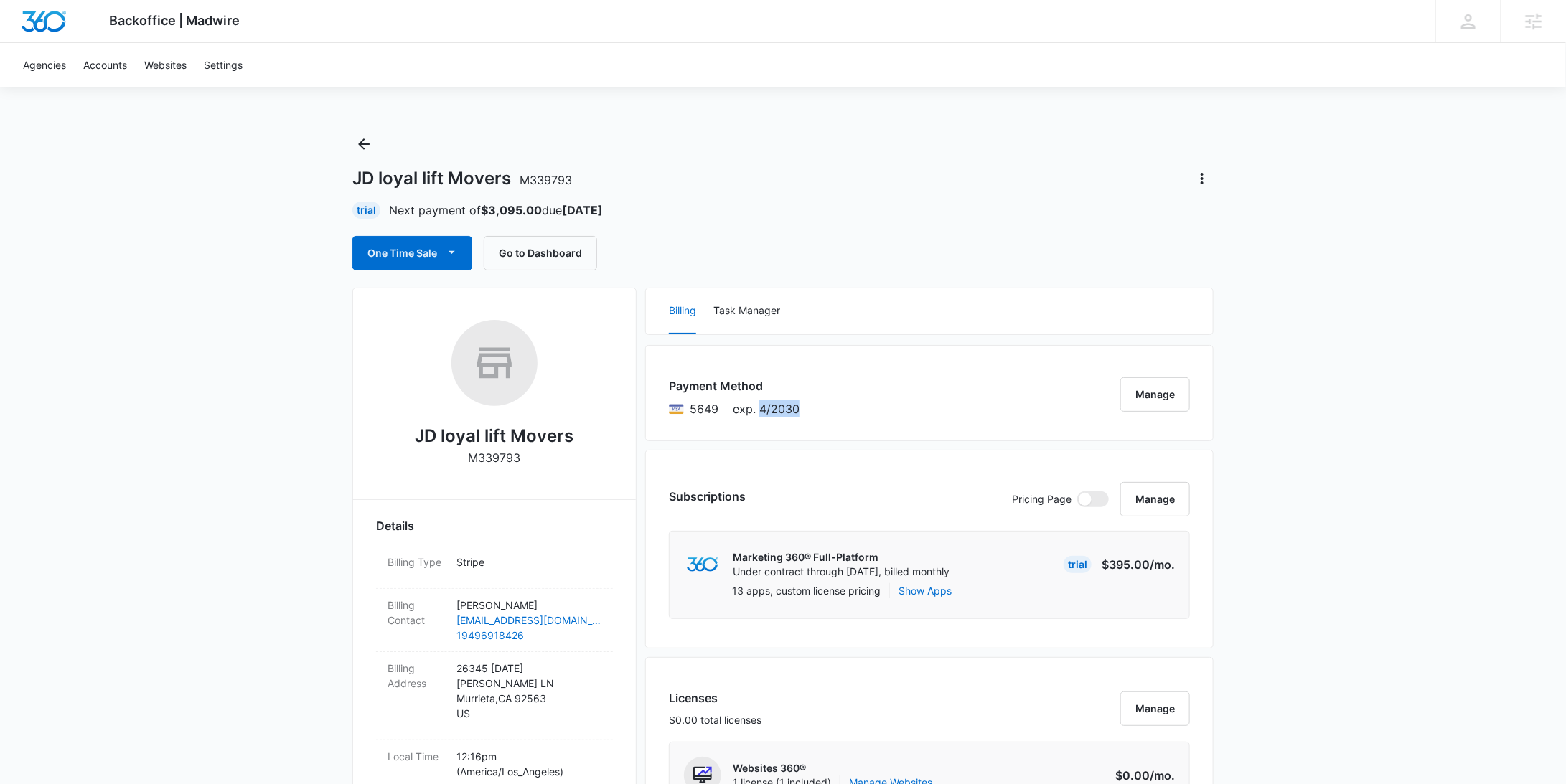
drag, startPoint x: 817, startPoint y: 417, endPoint x: 759, endPoint y: 411, distance: 58.3
click at [759, 411] on div "Payment Method 5649 exp. 4/2030 Manage" at bounding box center [929, 392] width 568 height 96
copy span "4/2030"
click at [1170, 389] on button "Manage" at bounding box center [1154, 394] width 70 height 34
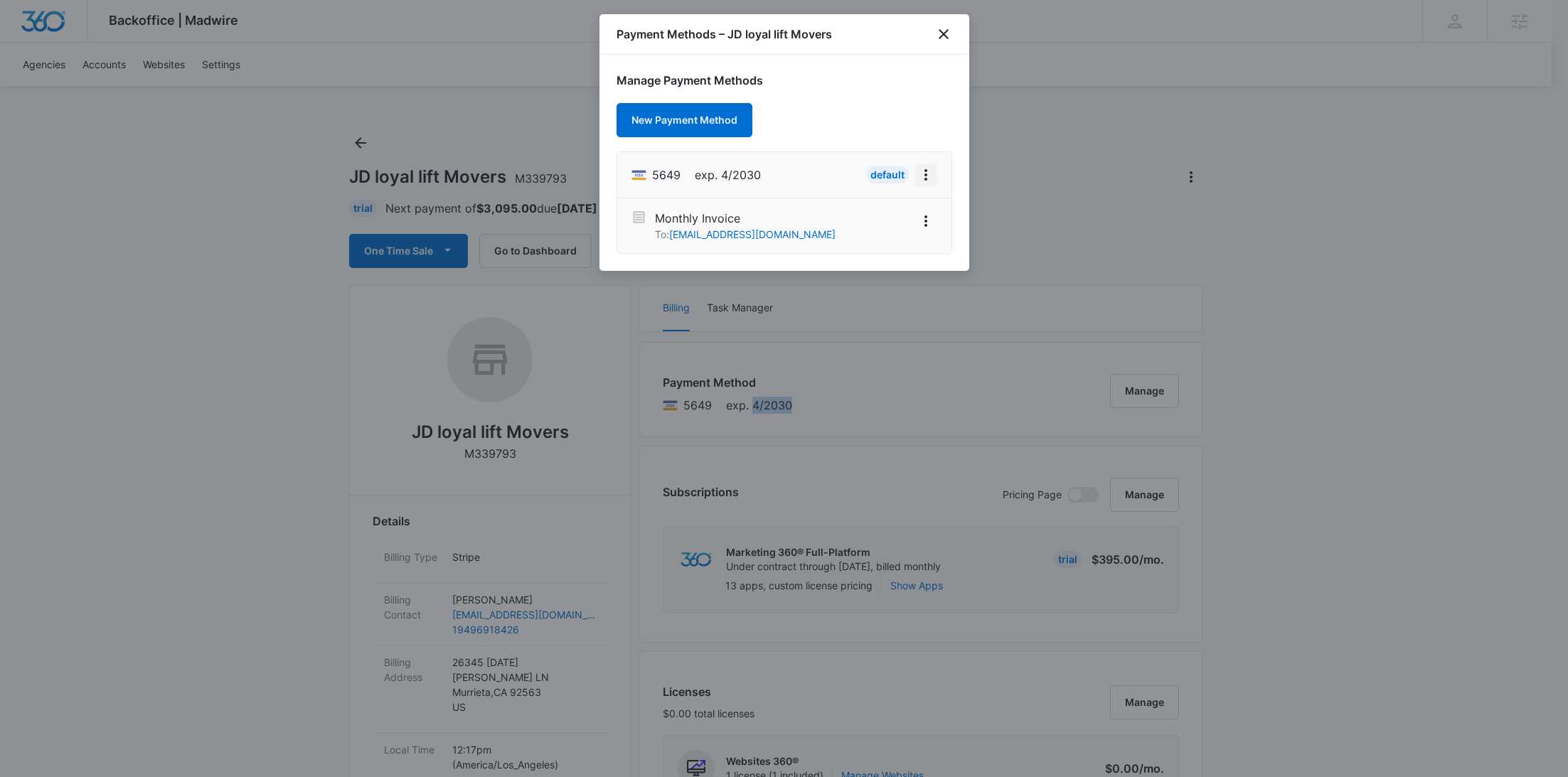
click at [933, 181] on icon "View More" at bounding box center [926, 175] width 17 height 17
click at [911, 210] on button "Edit Card" at bounding box center [889, 214] width 94 height 21
select select "4"
select select "2030"
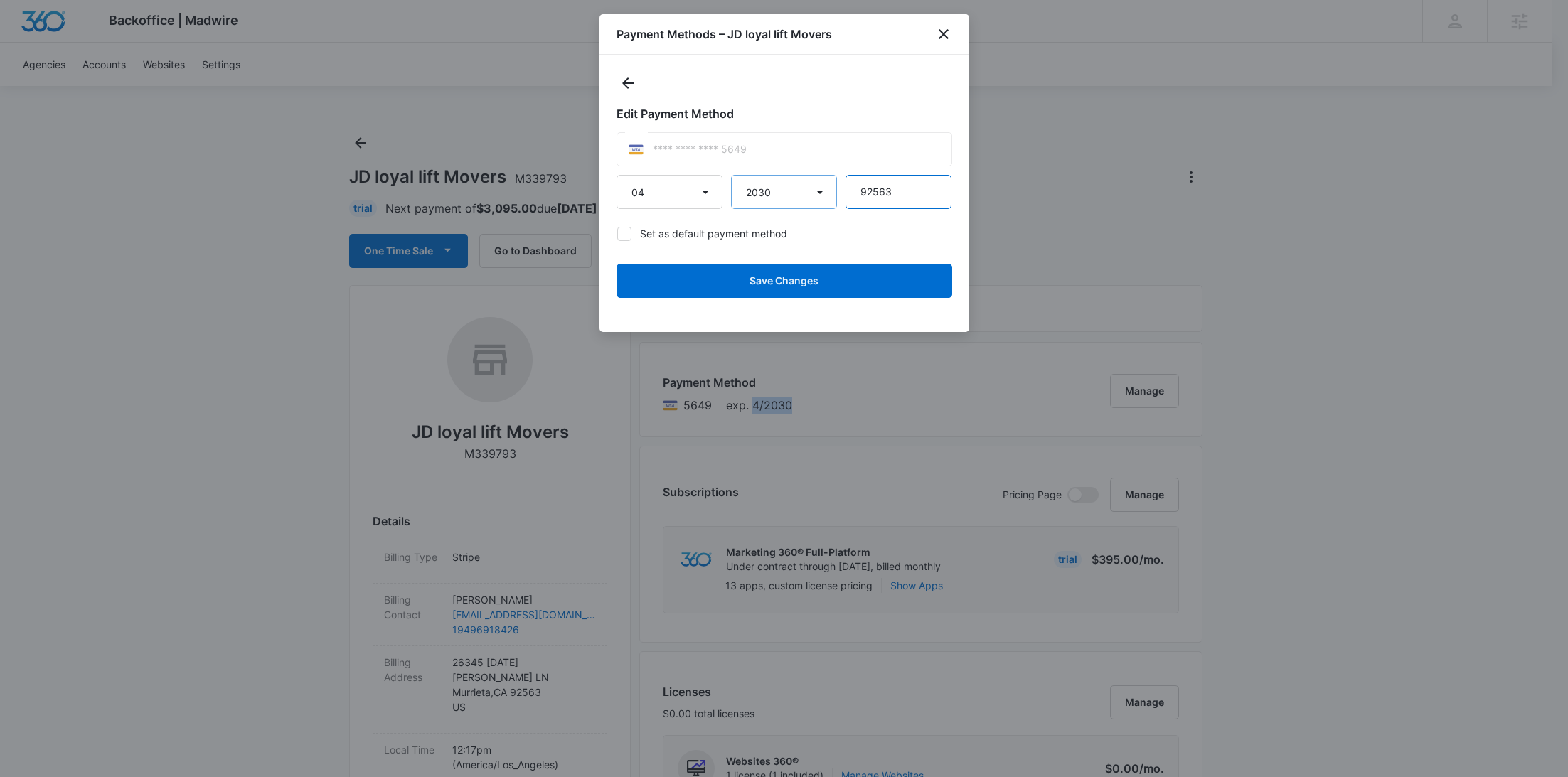
click at [804, 186] on div "01 02 03 04 05 06 07 08 09 10 11 12 2025 2026 2027 2028 2029 2030 2031 2032 203…" at bounding box center [784, 192] width 335 height 34
click at [944, 30] on icon "close" at bounding box center [944, 34] width 17 height 17
